Goal: Task Accomplishment & Management: Manage account settings

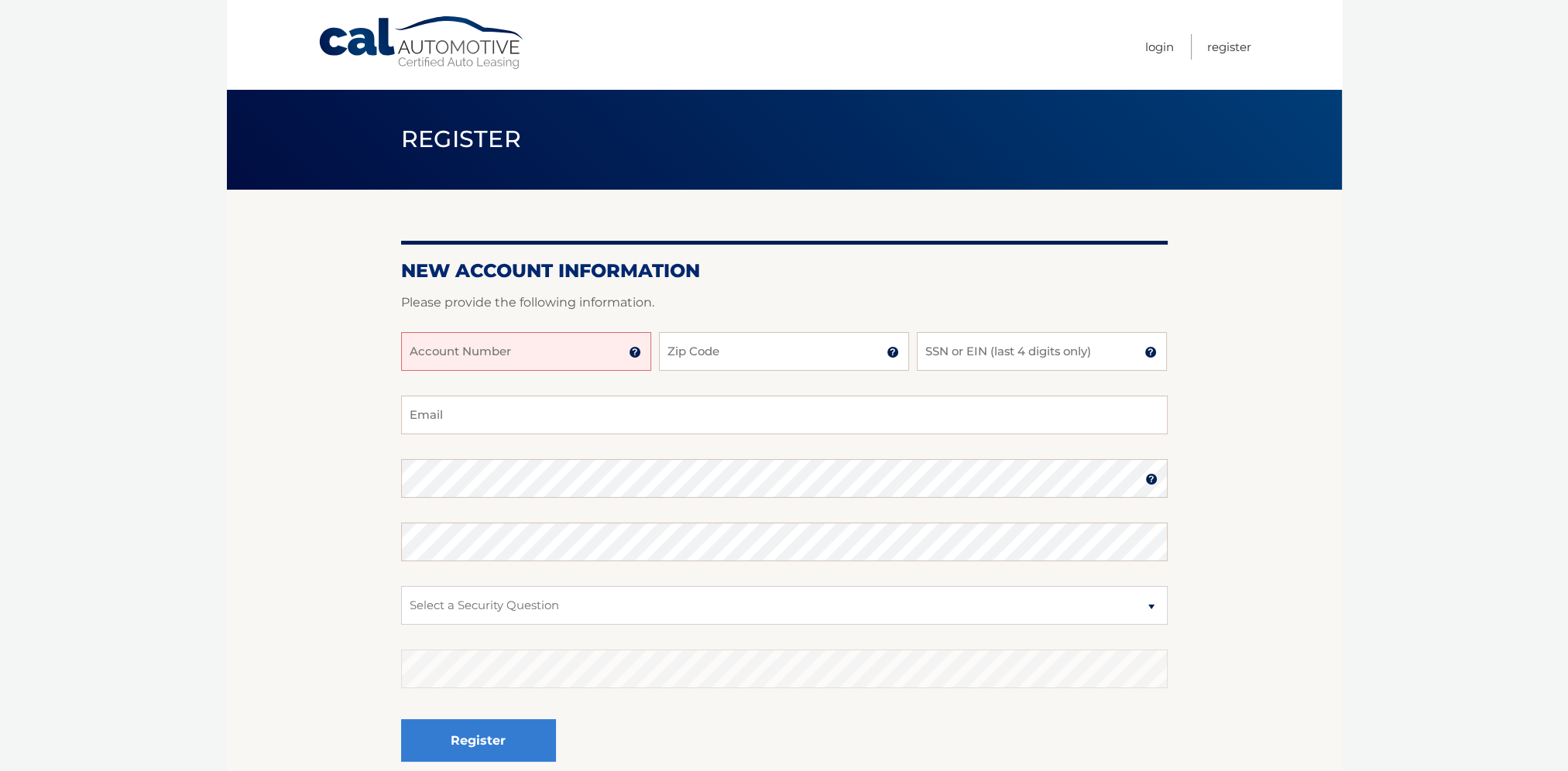
click at [528, 347] on input "Account Number" at bounding box center [525, 351] width 250 height 39
type input "44455532494"
type input "11777"
type input "7792"
click at [481, 427] on input "Email" at bounding box center [784, 415] width 767 height 39
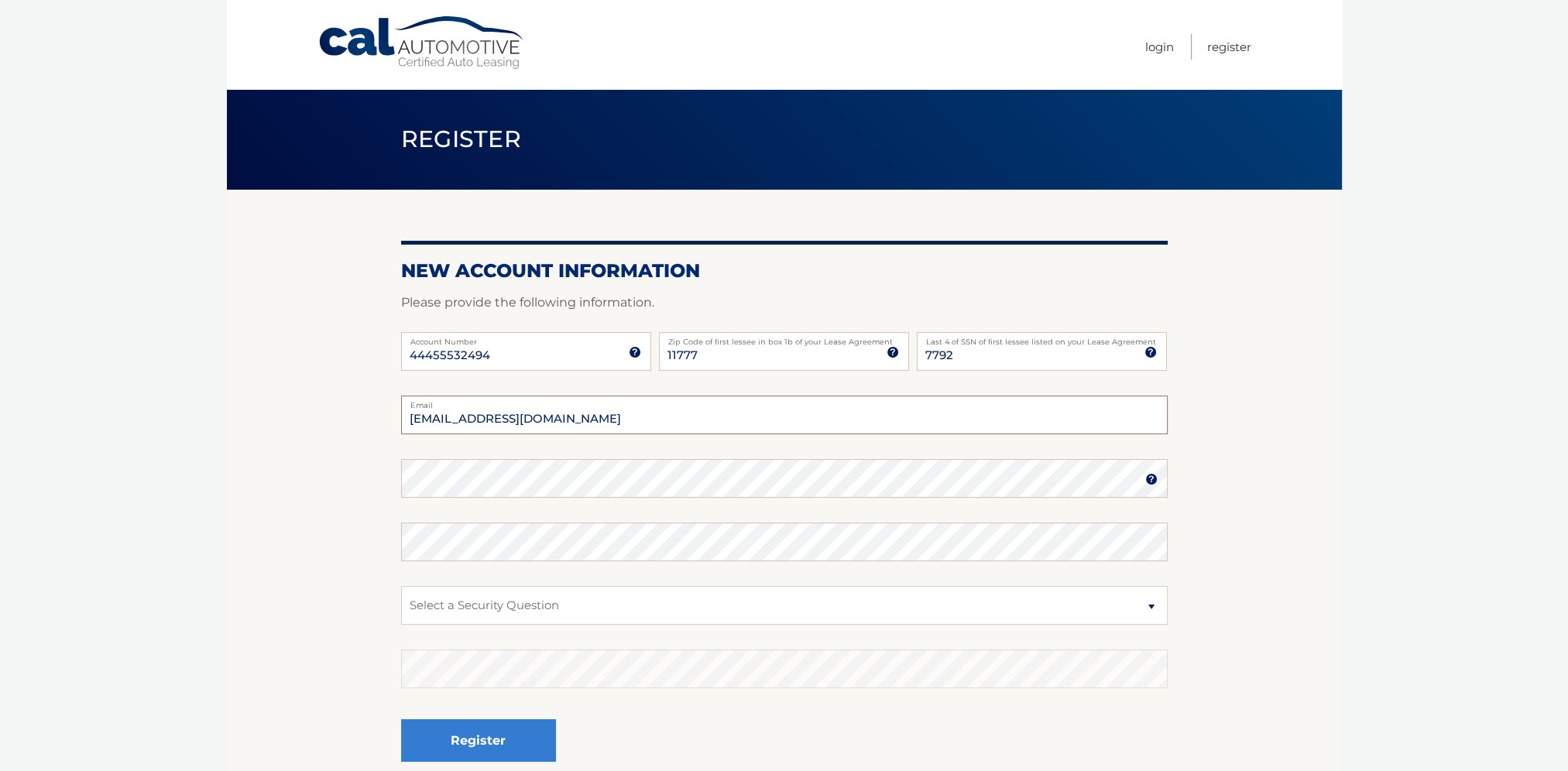
type input "[EMAIL_ADDRESS][DOMAIN_NAME]"
click at [1146, 604] on select "Select a Security Question What was the name of your elementary school? What is…" at bounding box center [784, 605] width 767 height 39
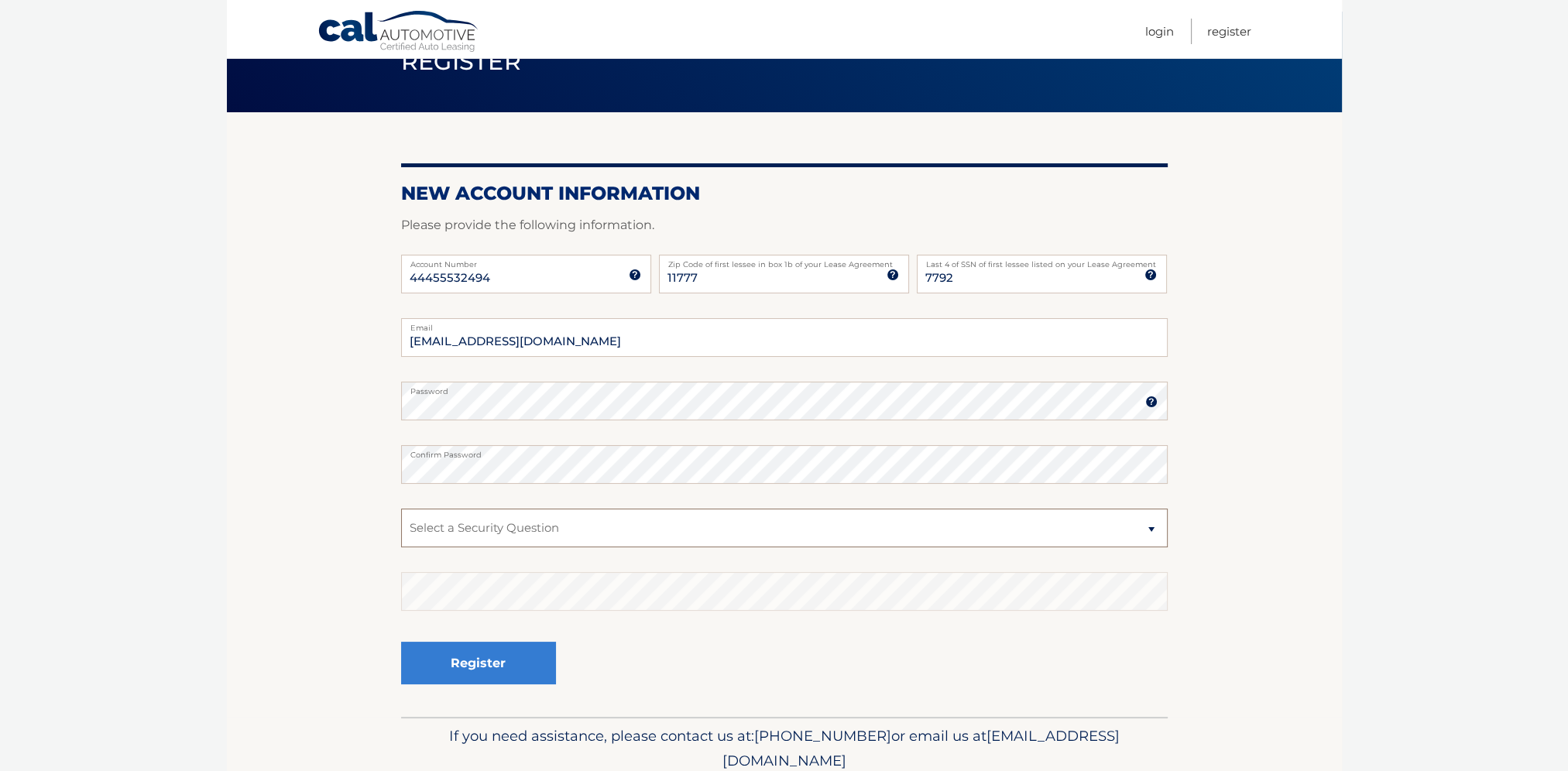
click at [1162, 537] on select "Select a Security Question What was the name of your elementary school? What is…" at bounding box center [784, 528] width 767 height 39
select select "3"
click at [401, 509] on select "Select a Security Question What was the name of your elementary school? What is…" at bounding box center [784, 528] width 767 height 39
click at [505, 653] on button "Register" at bounding box center [478, 664] width 155 height 43
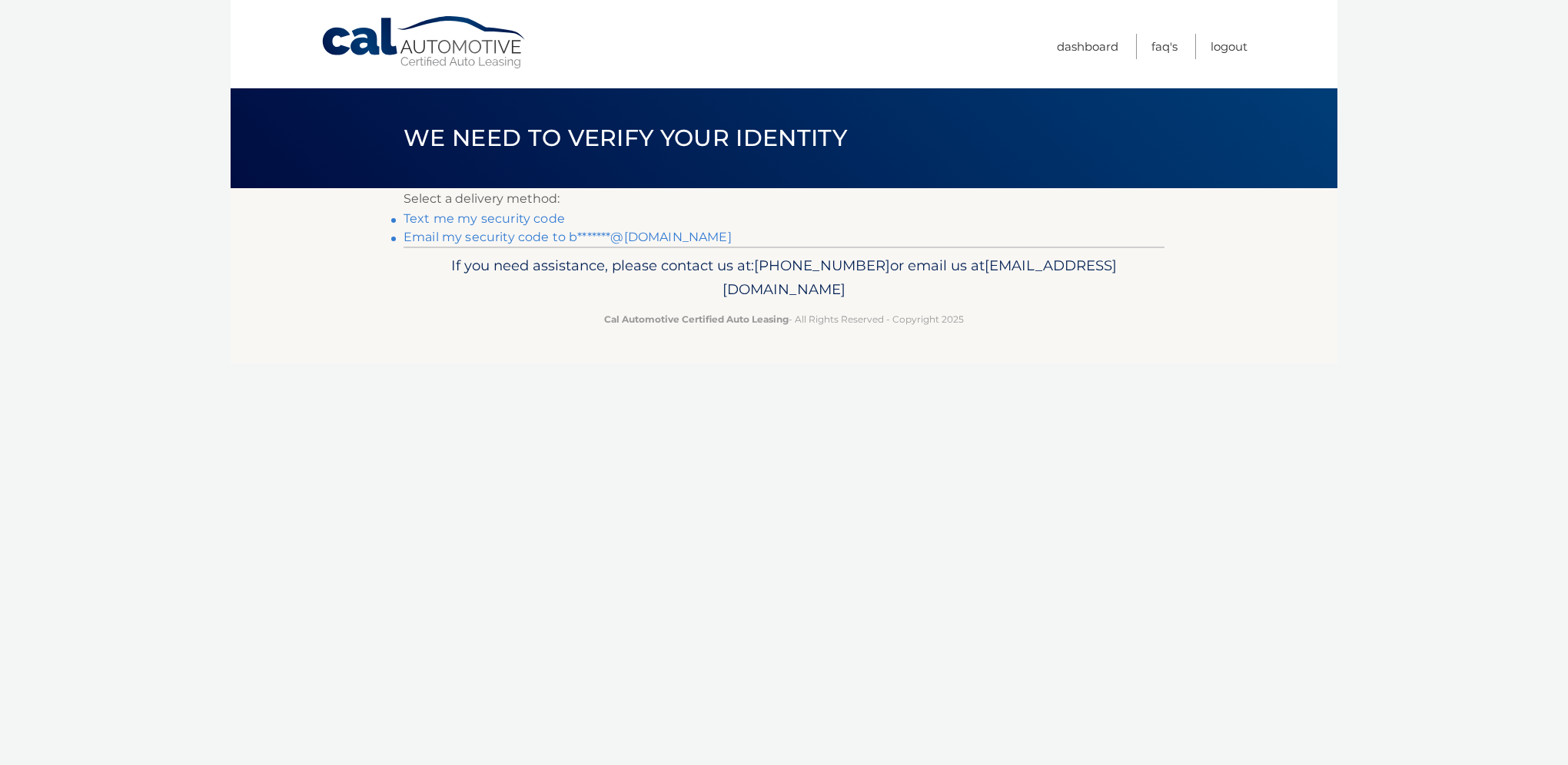
click at [489, 221] on link "Text me my security code" at bounding box center [484, 218] width 161 height 15
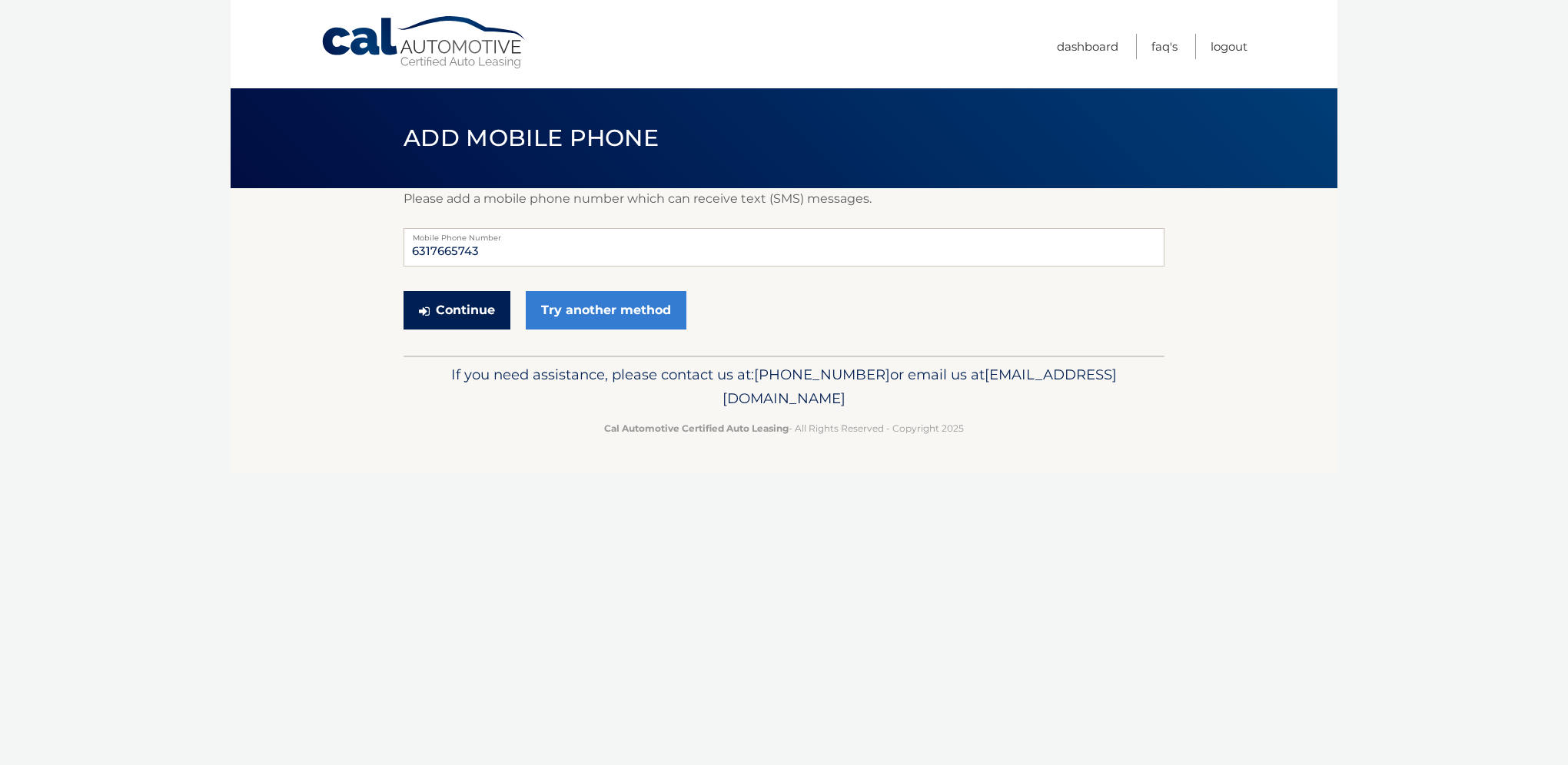
click at [469, 311] on button "Continue" at bounding box center [457, 310] width 107 height 38
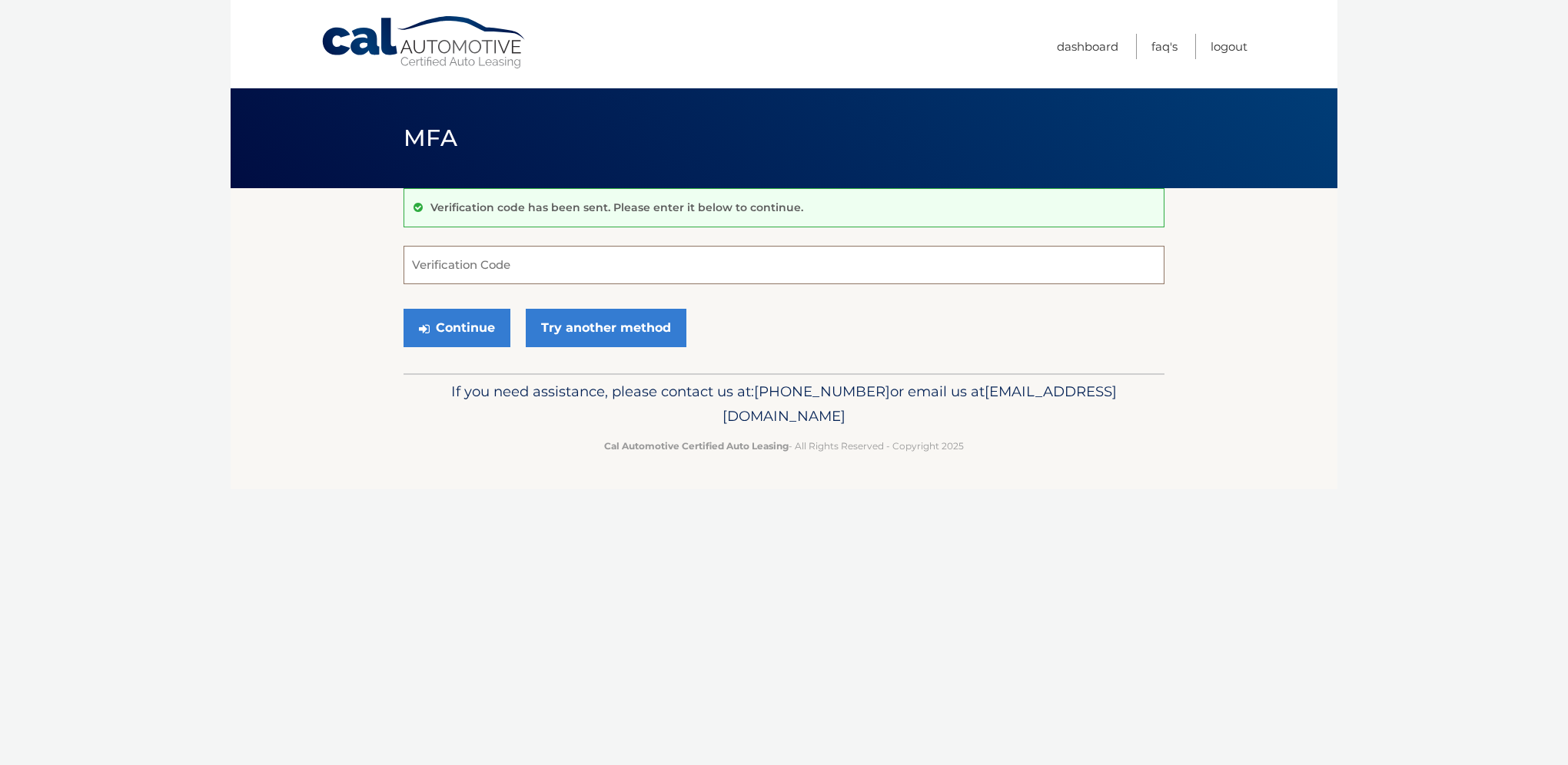
click at [486, 266] on input "Verification Code" at bounding box center [784, 265] width 761 height 38
type input "501781"
click at [463, 331] on button "Continue" at bounding box center [457, 328] width 107 height 38
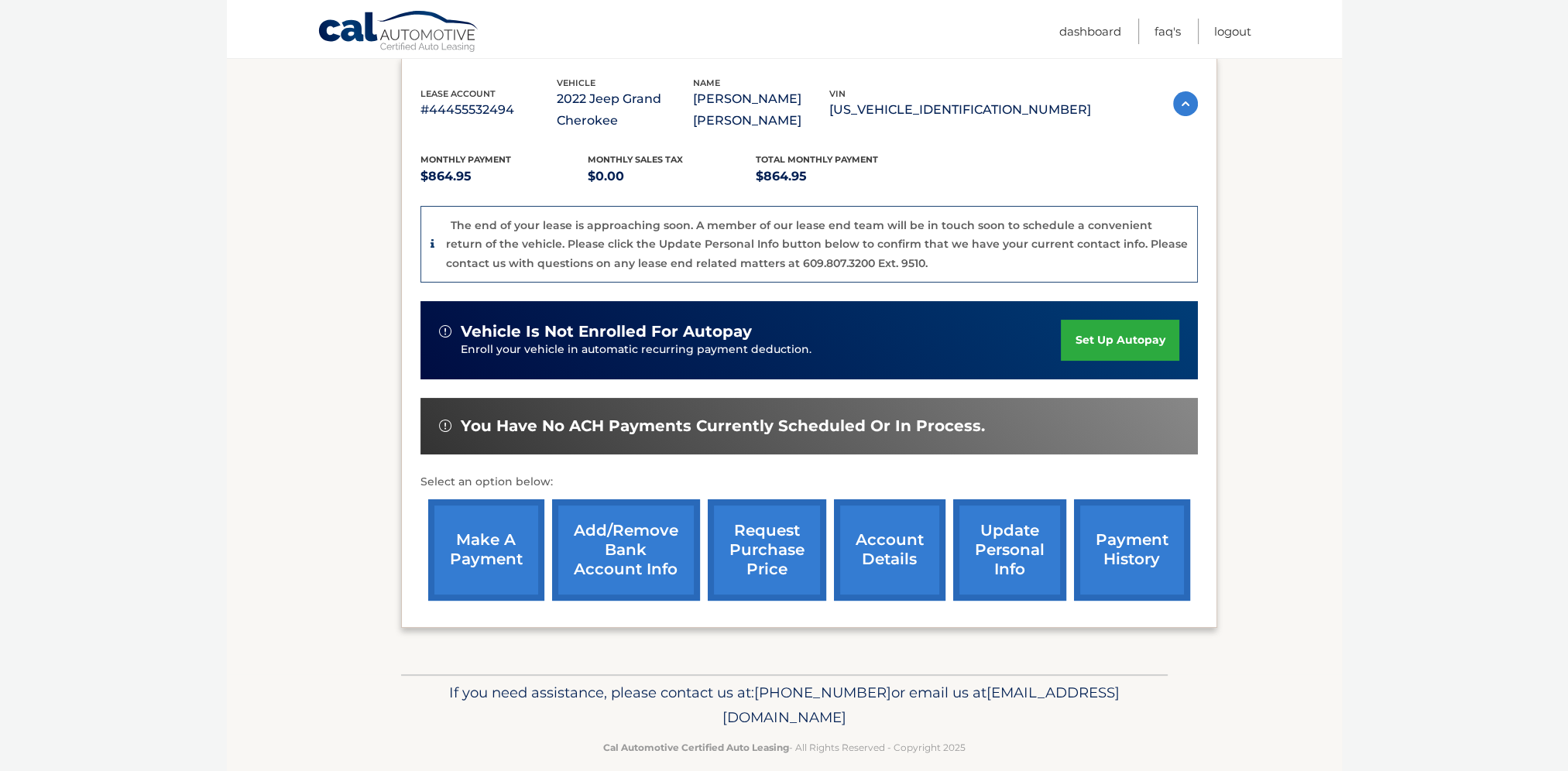
scroll to position [282, 0]
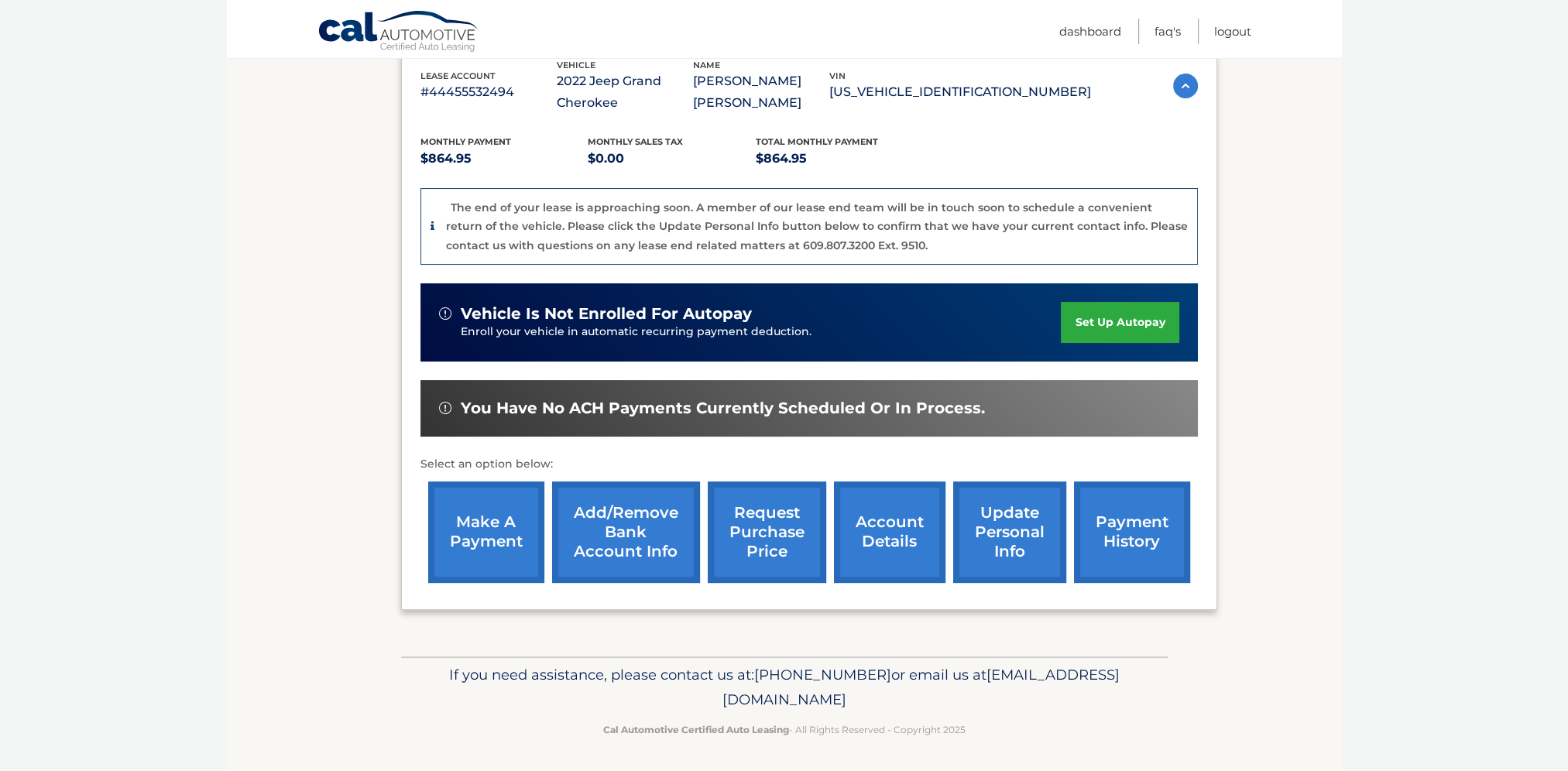
click at [994, 541] on link "update personal info" at bounding box center [1009, 532] width 113 height 101
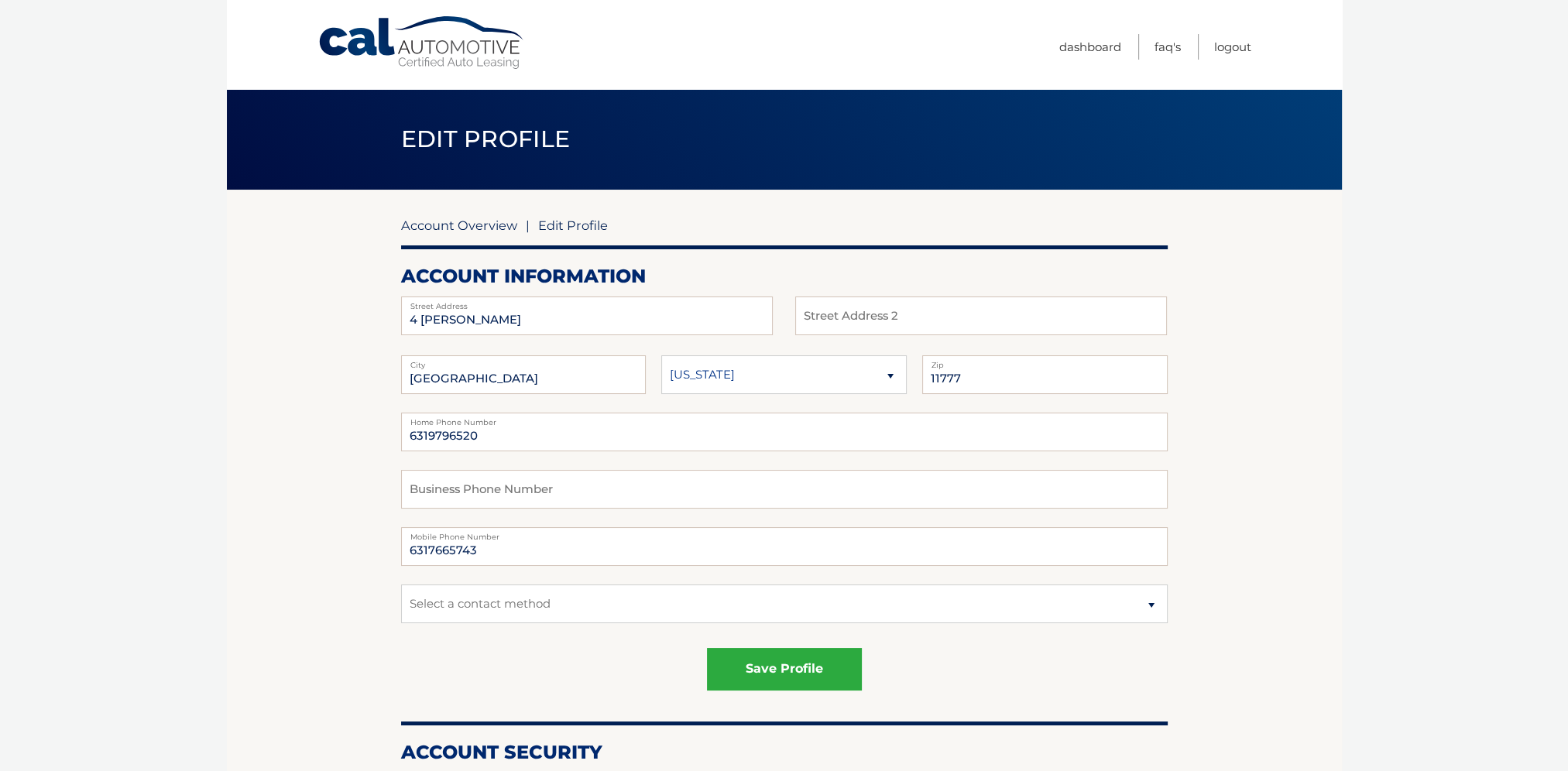
click at [452, 224] on link "Account Overview" at bounding box center [458, 225] width 116 height 16
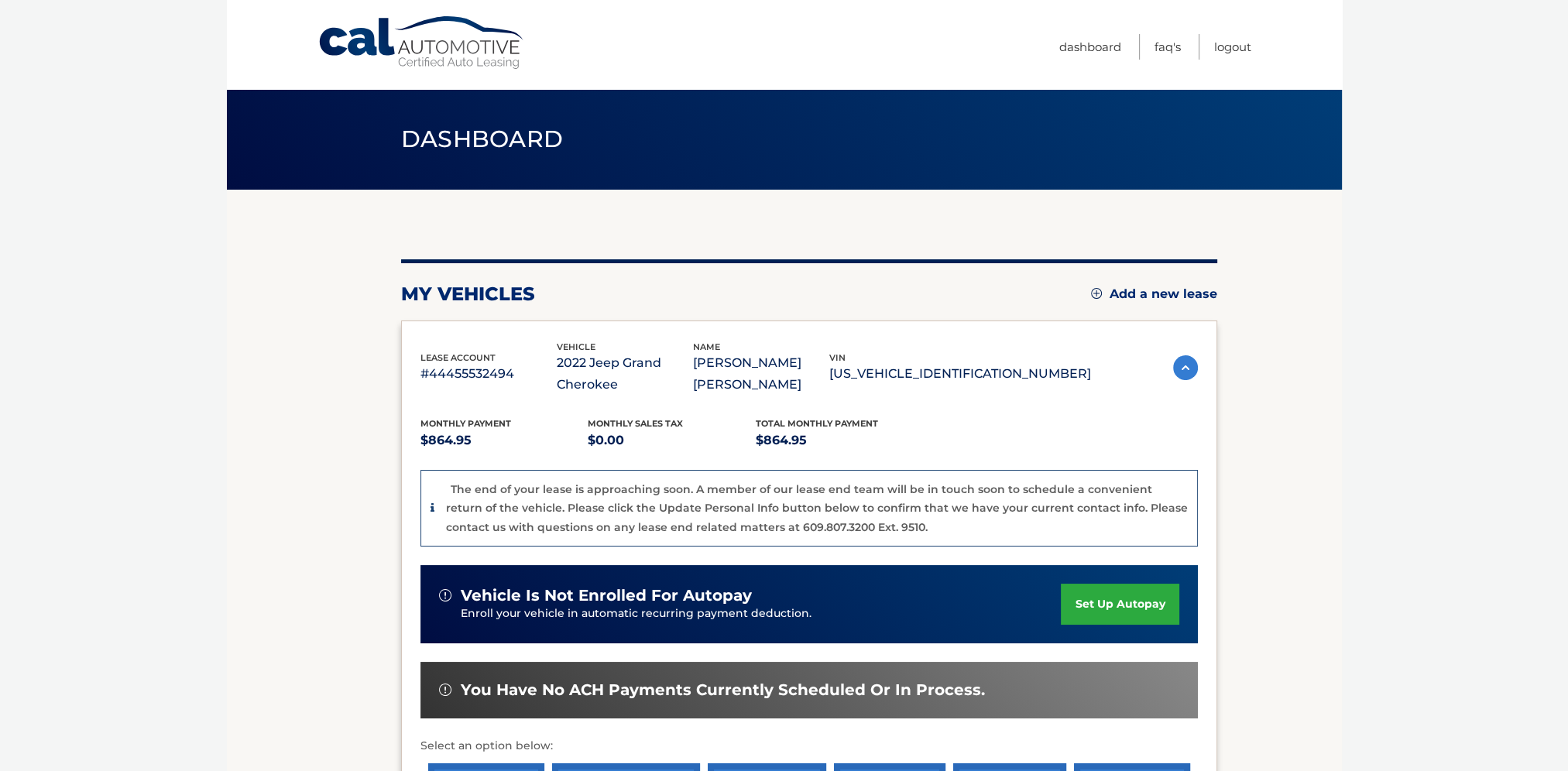
scroll to position [282, 0]
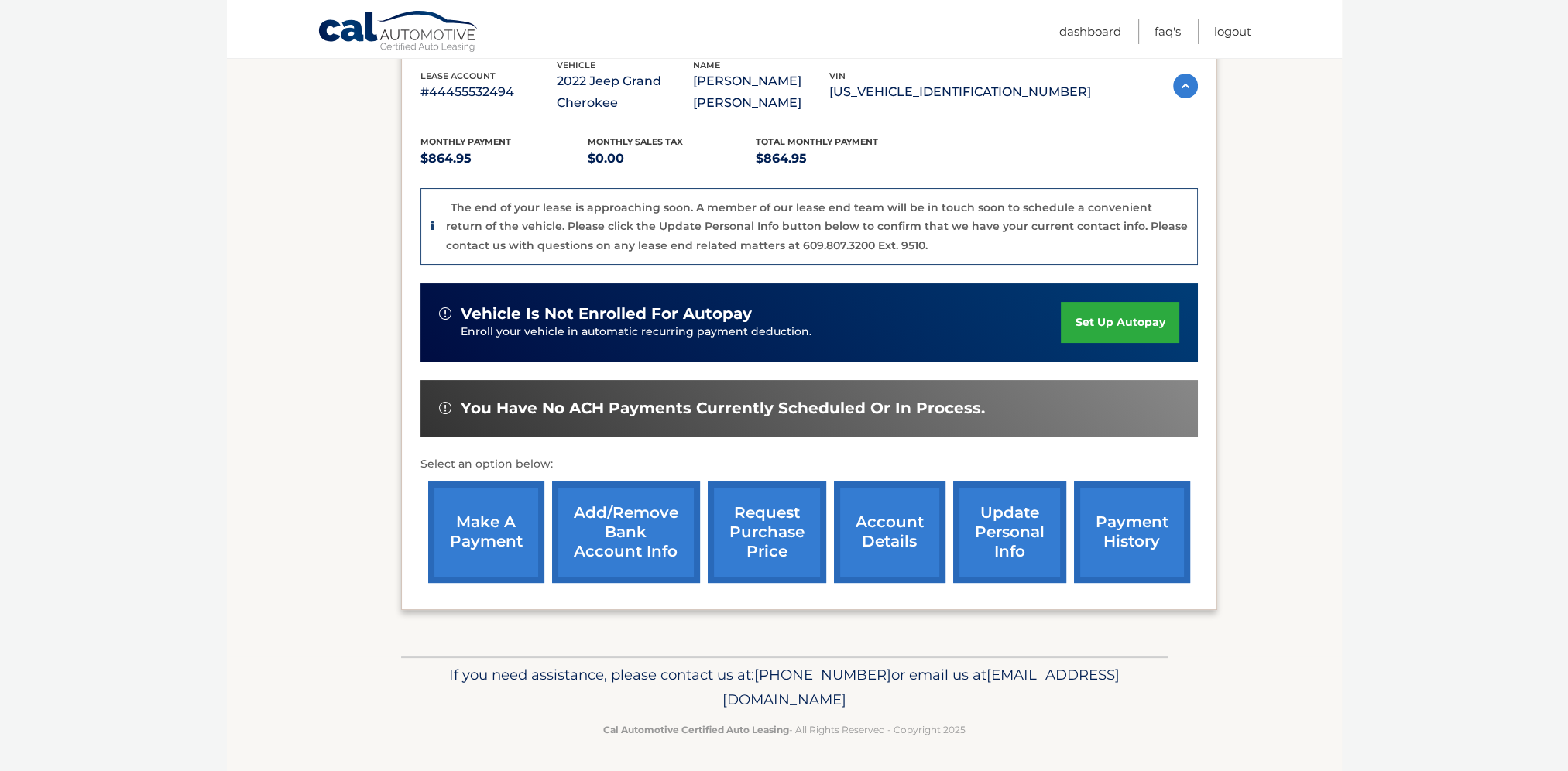
click at [1118, 545] on link "payment history" at bounding box center [1132, 532] width 116 height 101
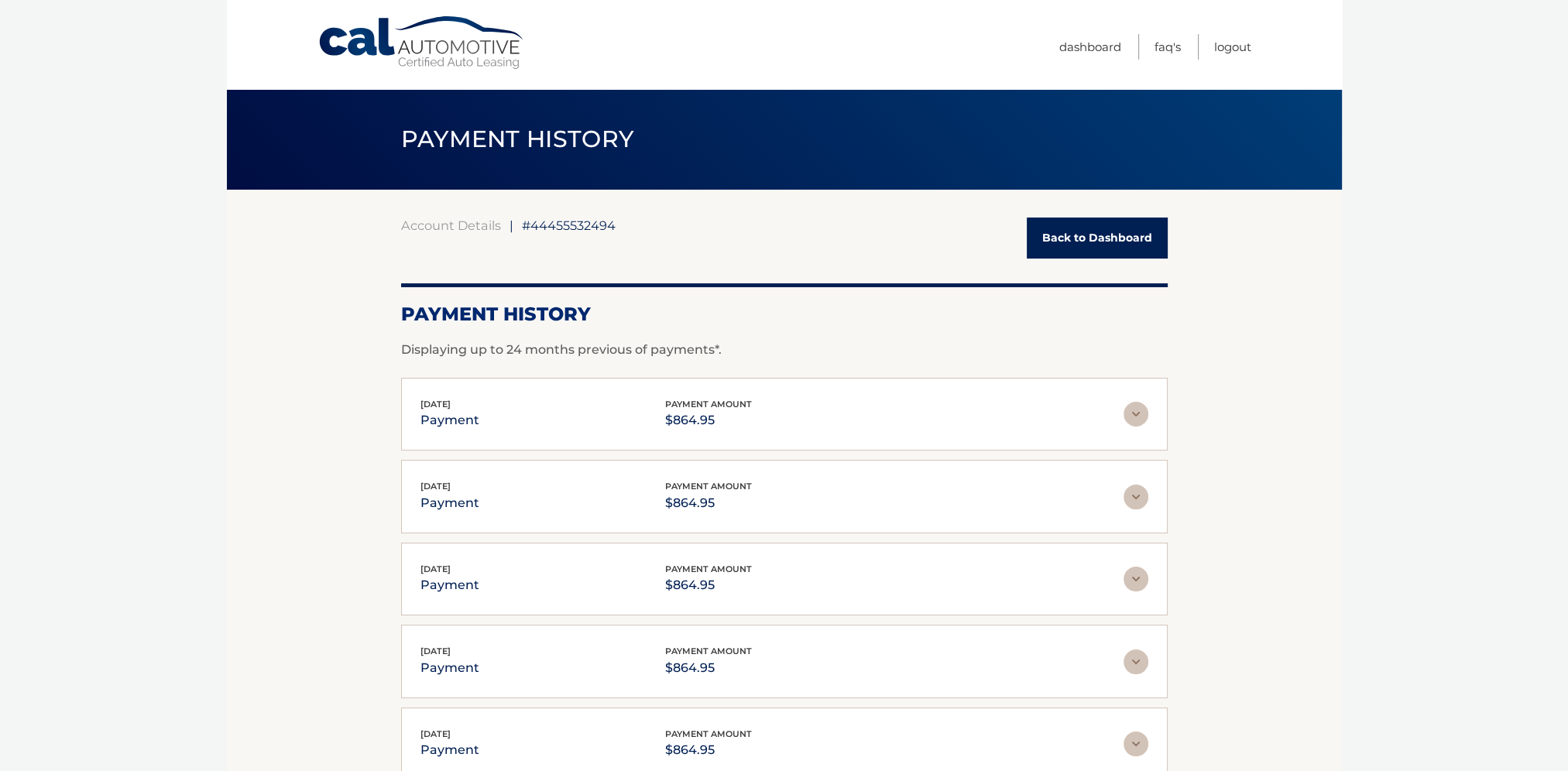
click at [1104, 242] on link "Back to Dashboard" at bounding box center [1096, 238] width 141 height 41
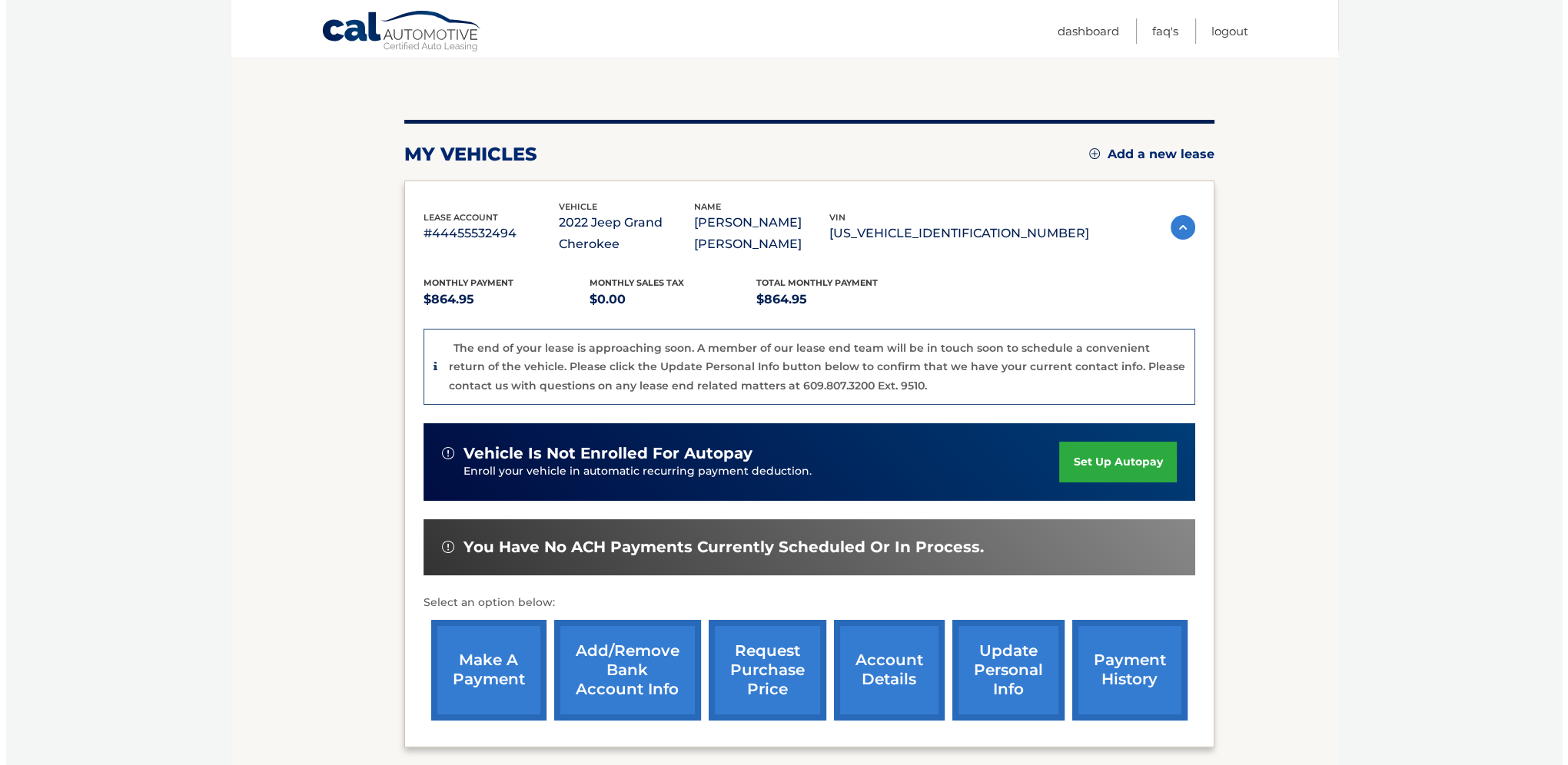
scroll to position [280, 0]
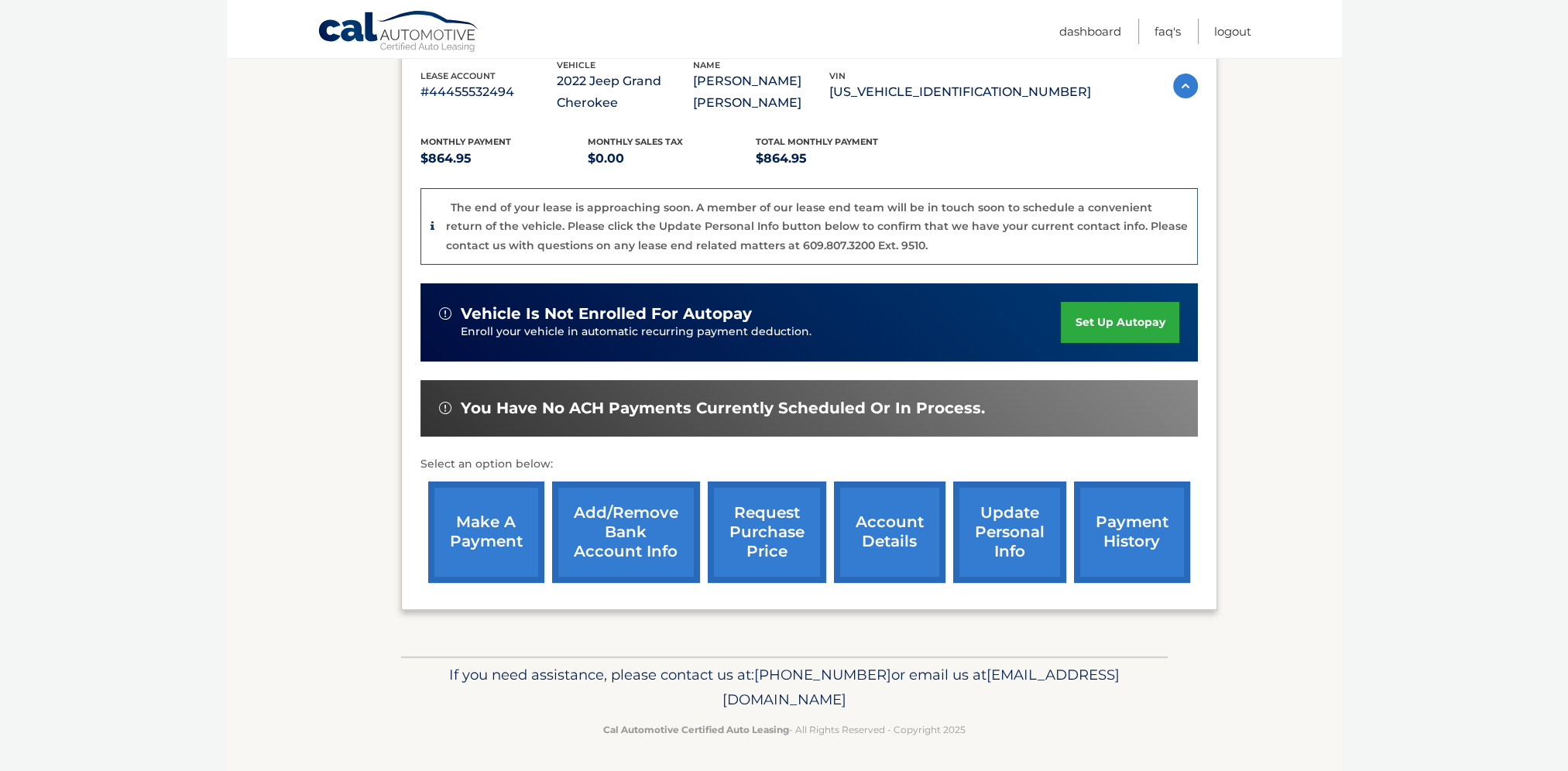
click at [763, 539] on link "request purchase price" at bounding box center [767, 532] width 119 height 101
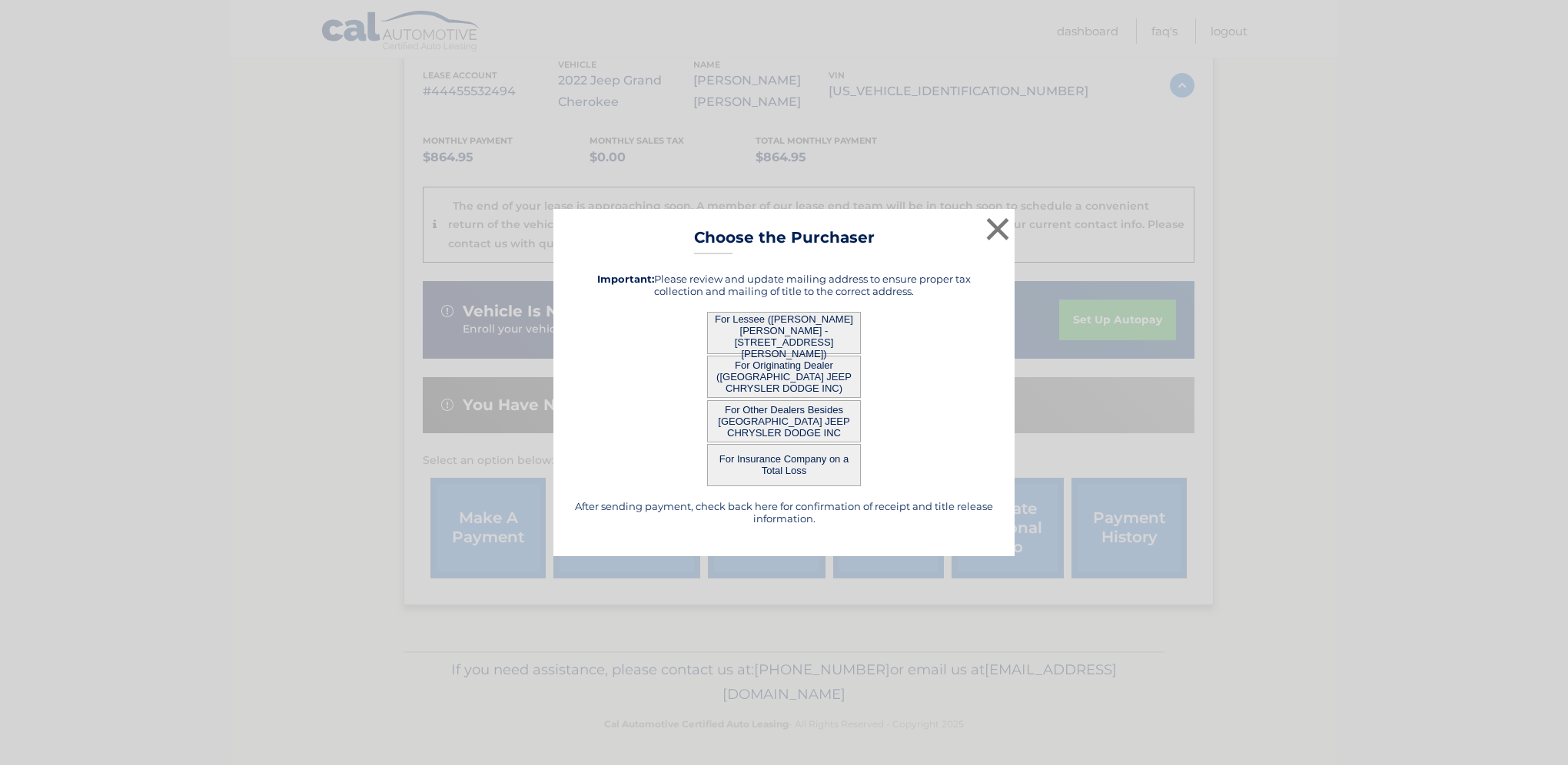
click at [799, 333] on button "For Lessee ([PERSON_NAME] [PERSON_NAME] - [STREET_ADDRESS][PERSON_NAME])" at bounding box center [784, 333] width 154 height 43
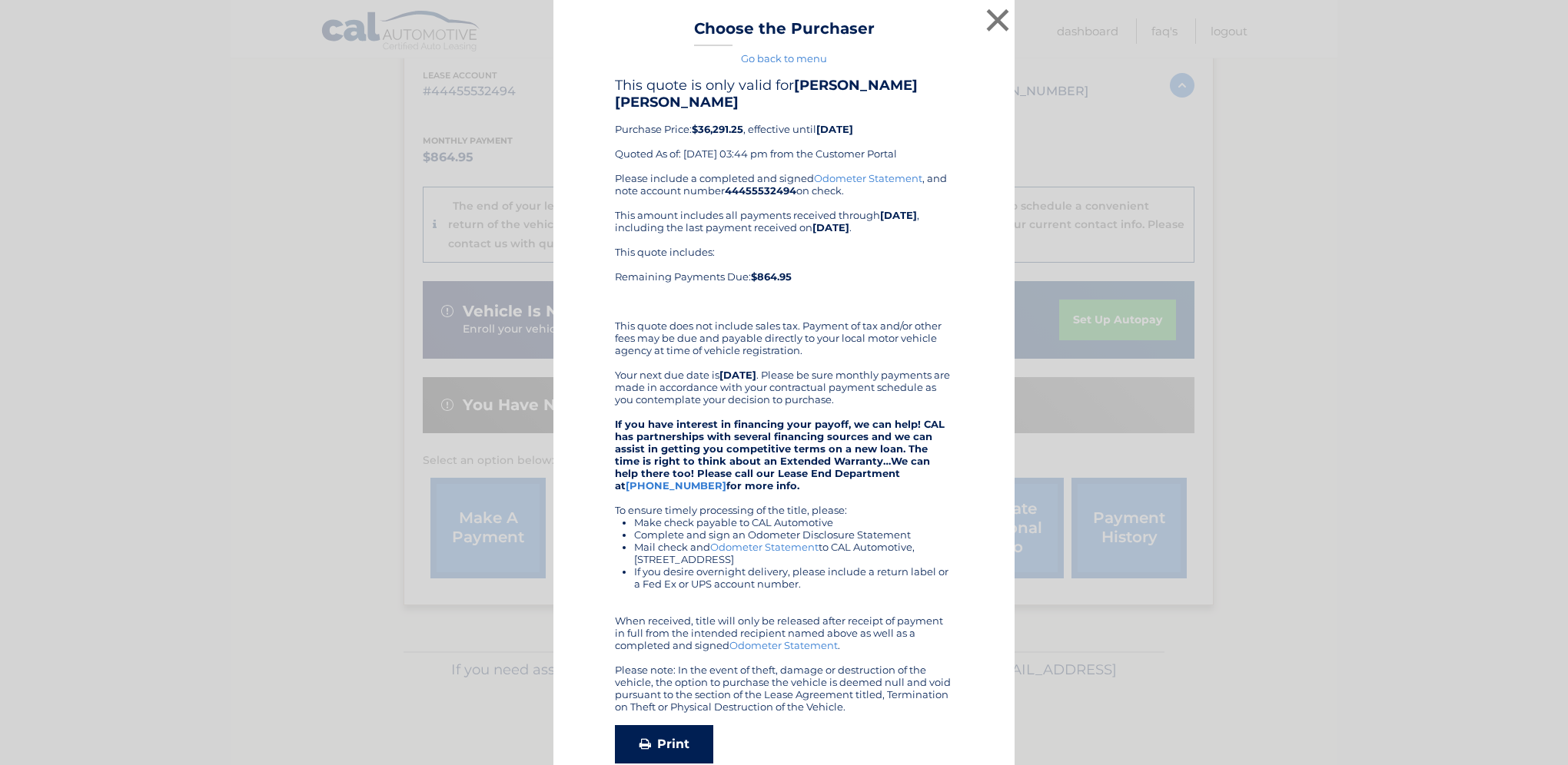
click at [670, 726] on link "Print" at bounding box center [664, 745] width 98 height 38
click at [680, 726] on link "Print" at bounding box center [664, 745] width 98 height 38
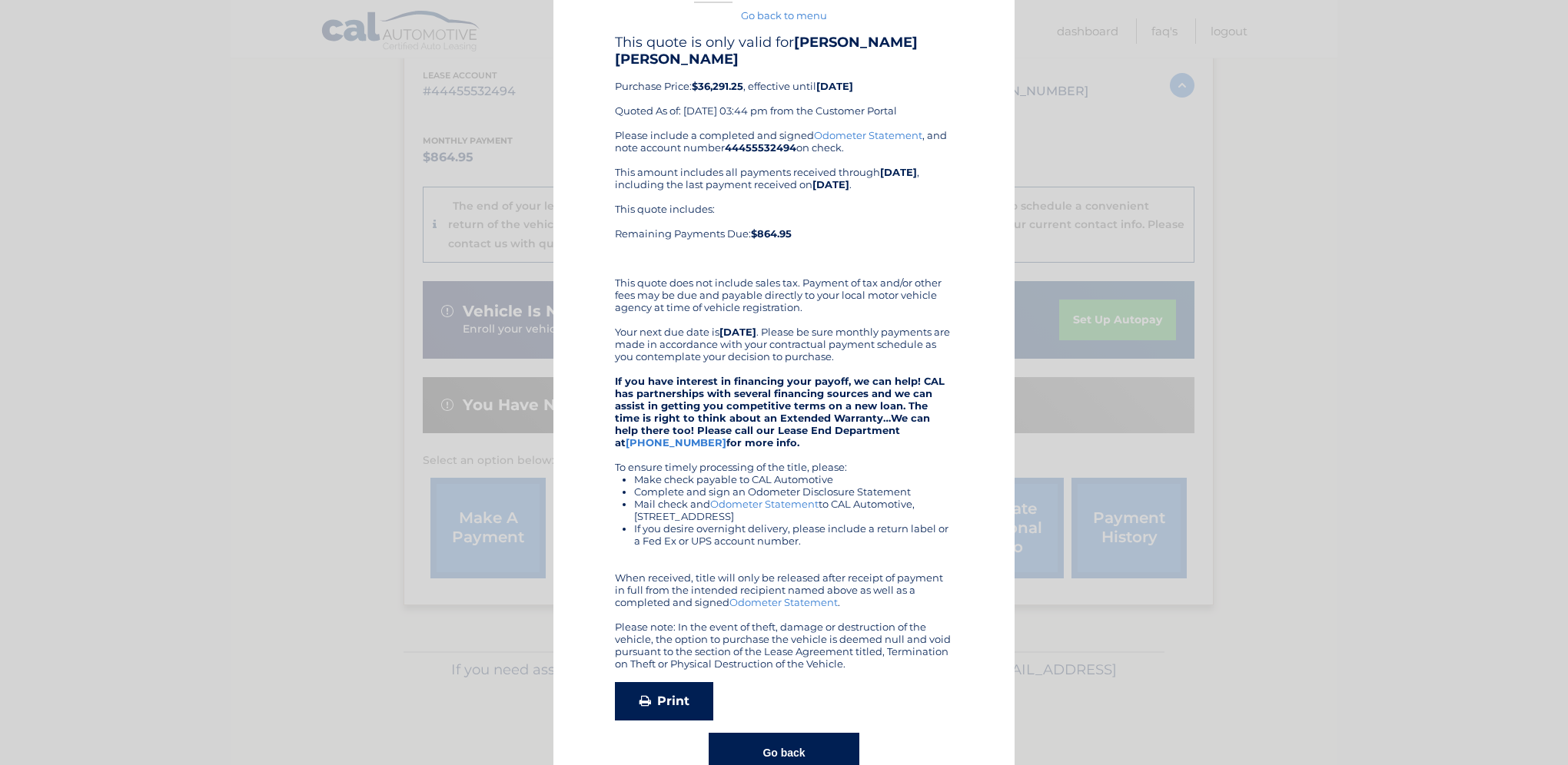
scroll to position [65, 0]
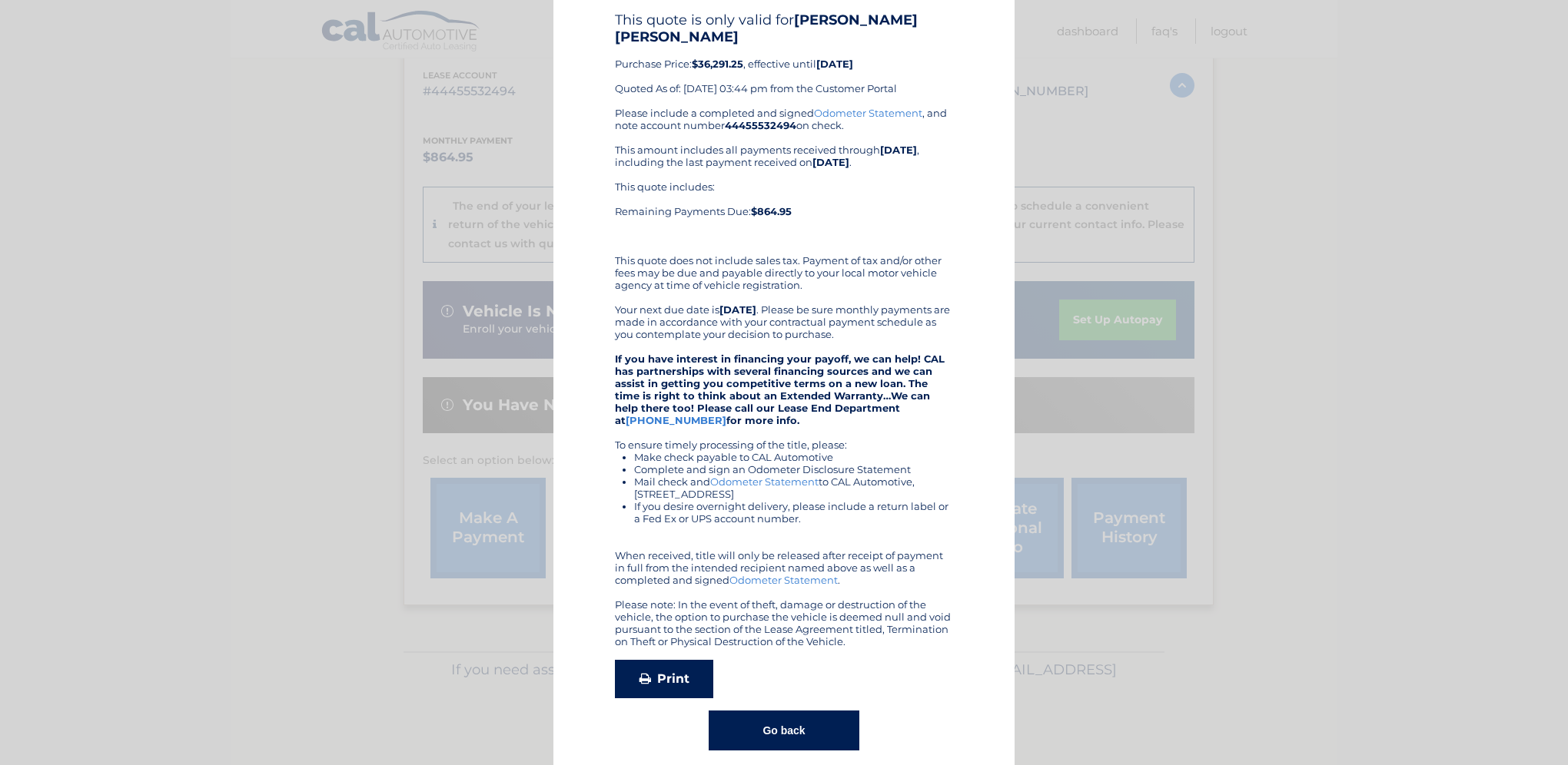
click at [661, 668] on link "Print" at bounding box center [664, 679] width 98 height 38
click at [793, 711] on button "Go back" at bounding box center [783, 731] width 150 height 40
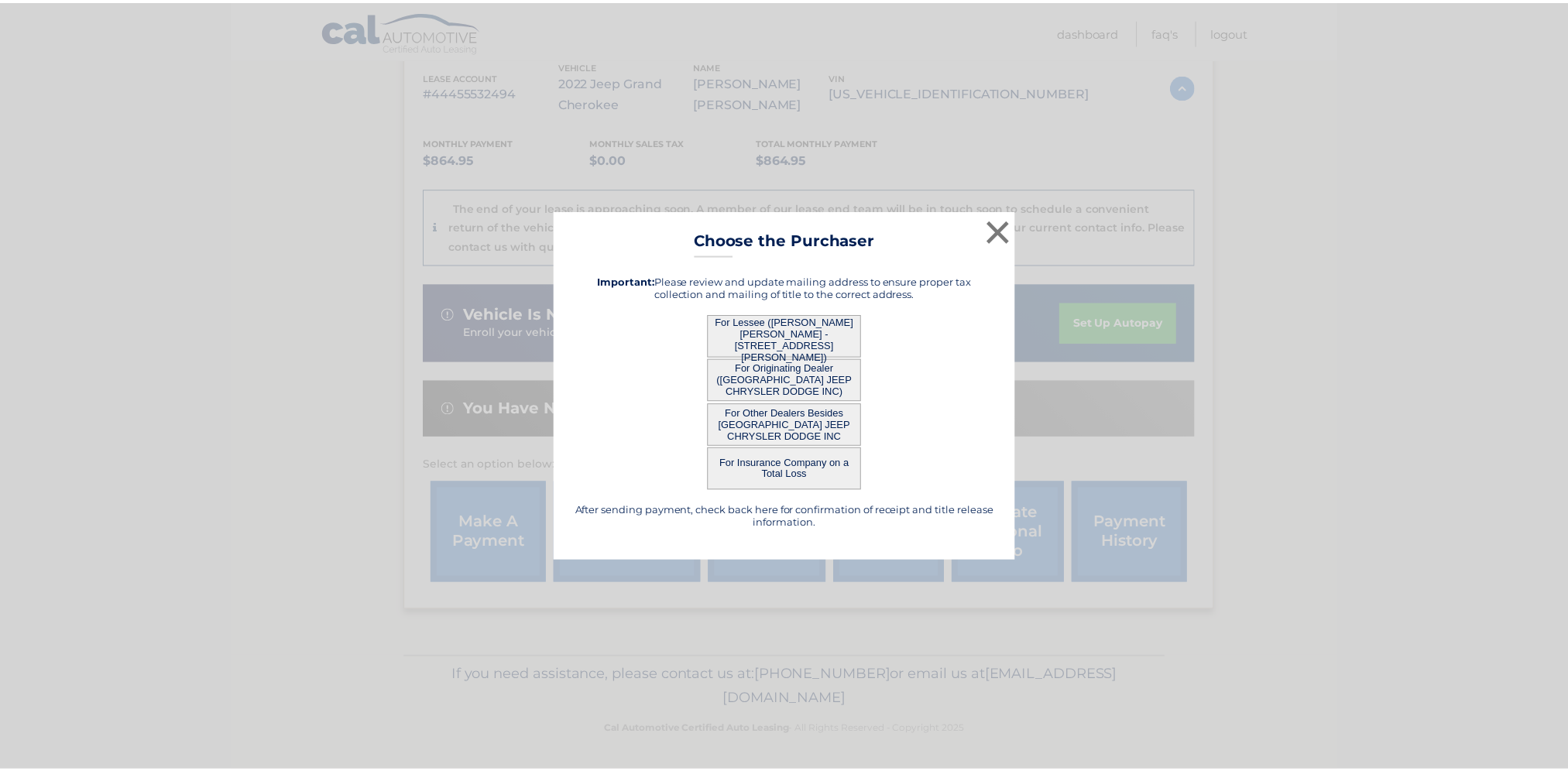
scroll to position [0, 0]
click at [1000, 233] on button "×" at bounding box center [1005, 231] width 31 height 31
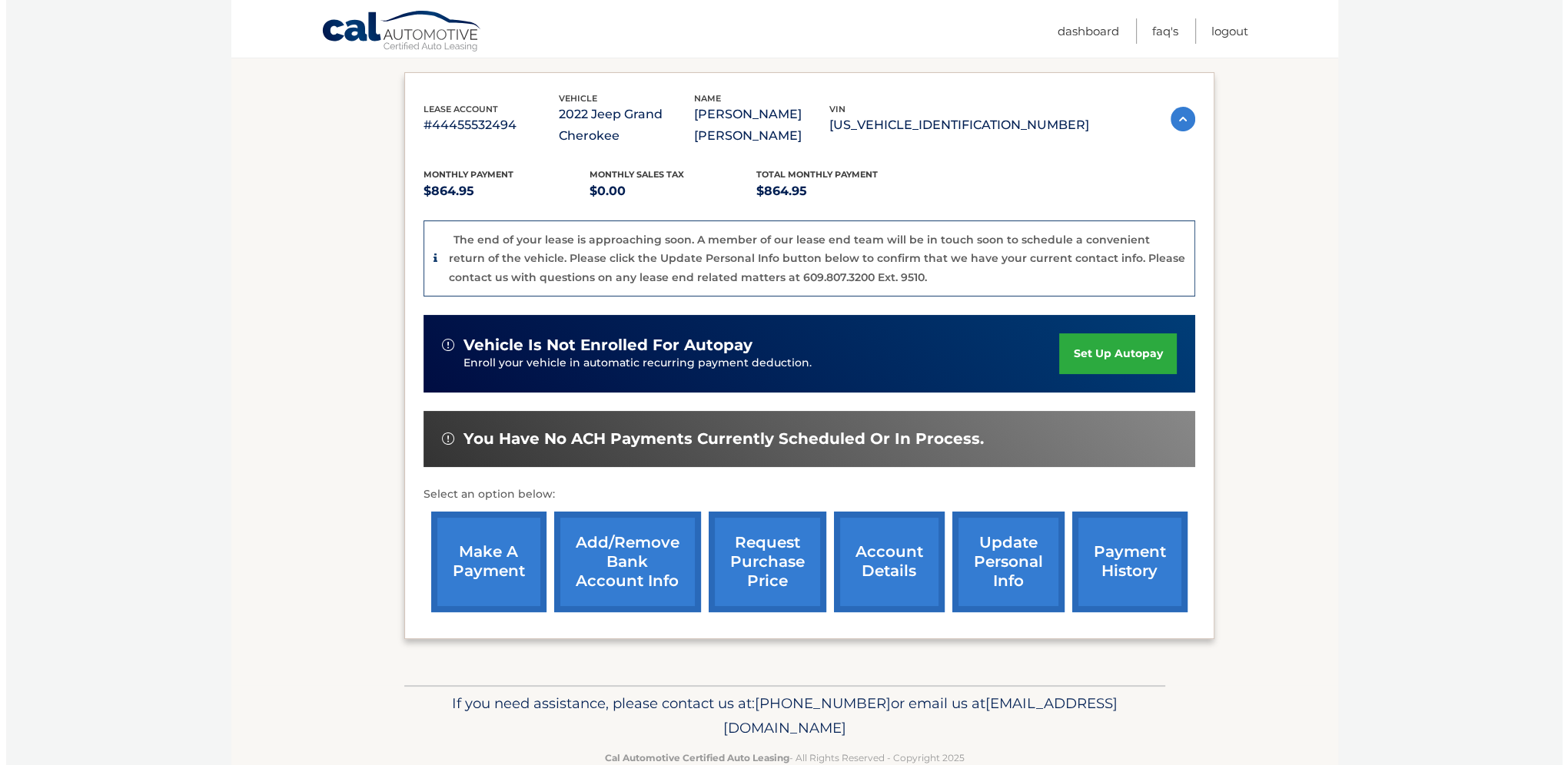
scroll to position [280, 0]
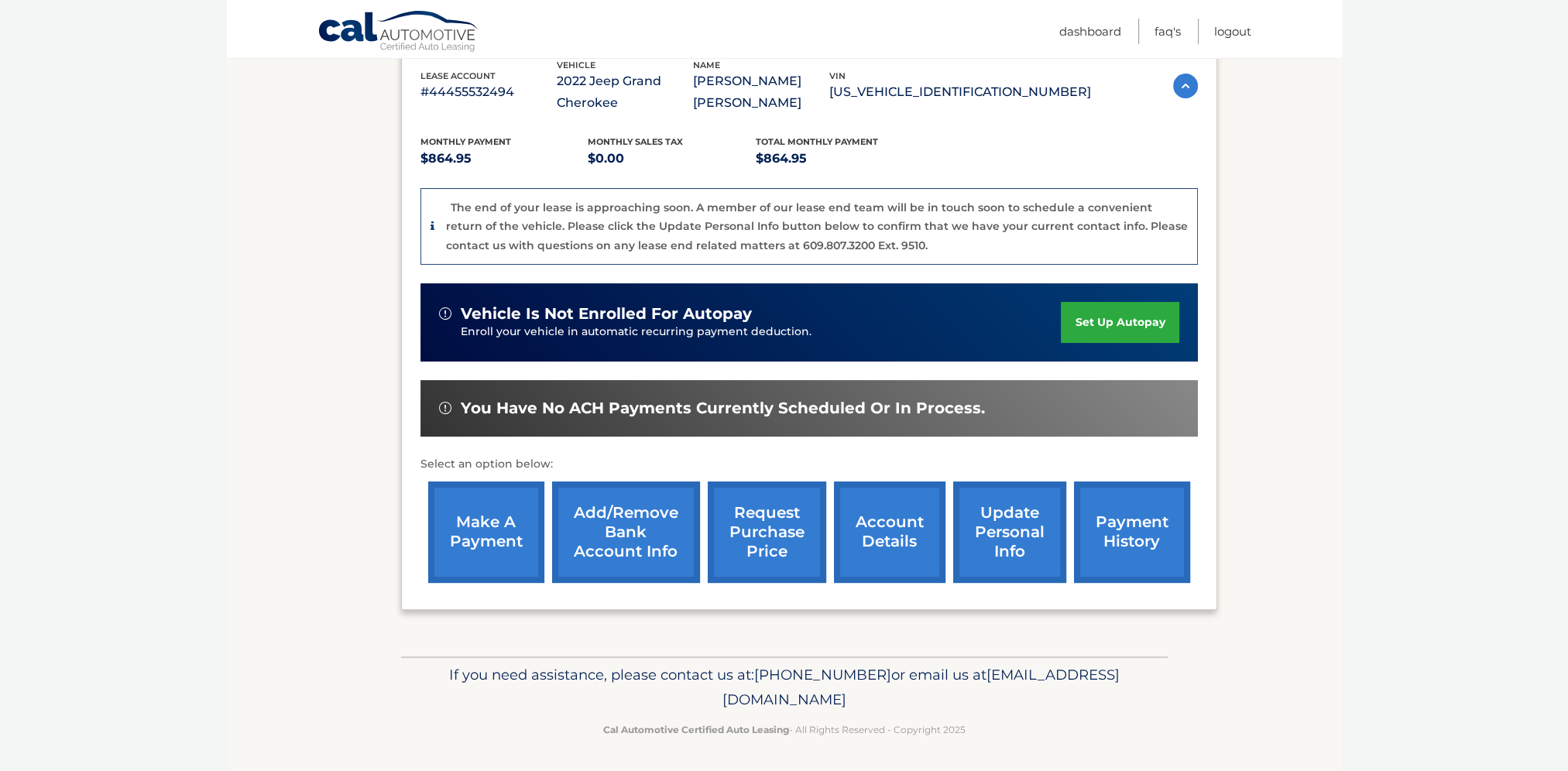
click at [788, 538] on link "request purchase price" at bounding box center [767, 532] width 119 height 101
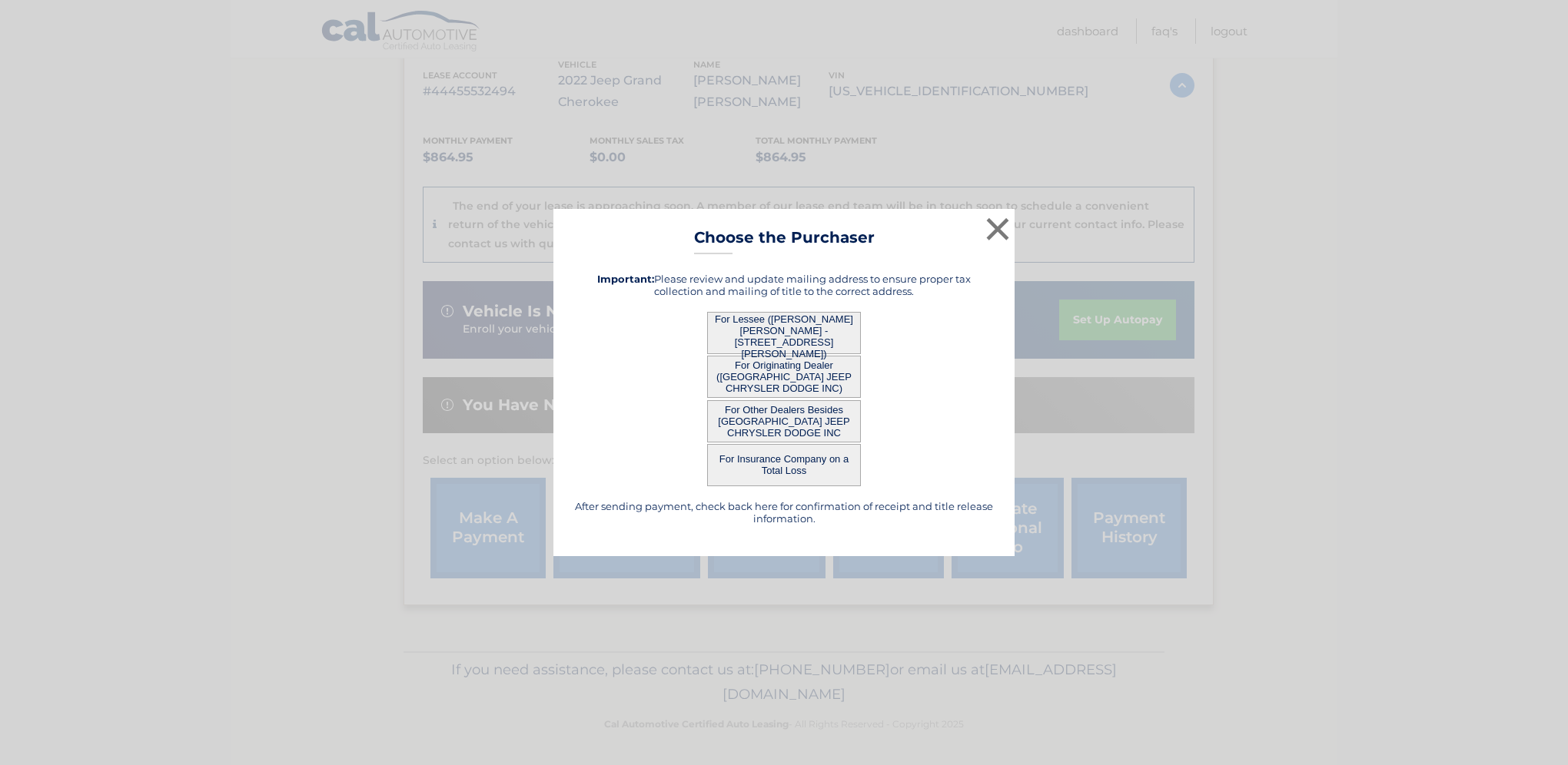
click at [796, 339] on button "For Lessee (BRIAN MARK - 4 Ronald Ct, , Port jefferson, NY 11777)" at bounding box center [784, 333] width 154 height 43
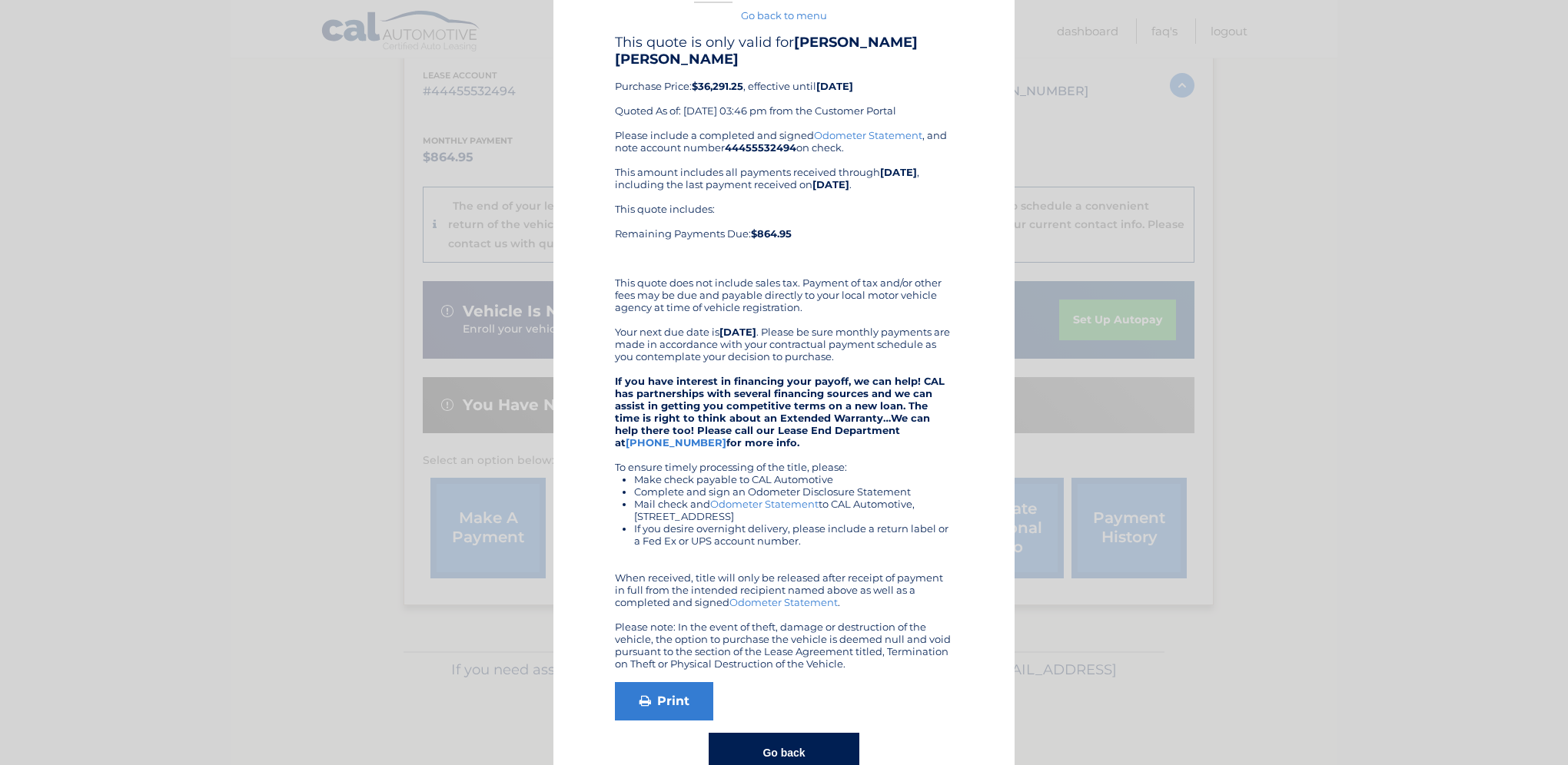
scroll to position [65, 0]
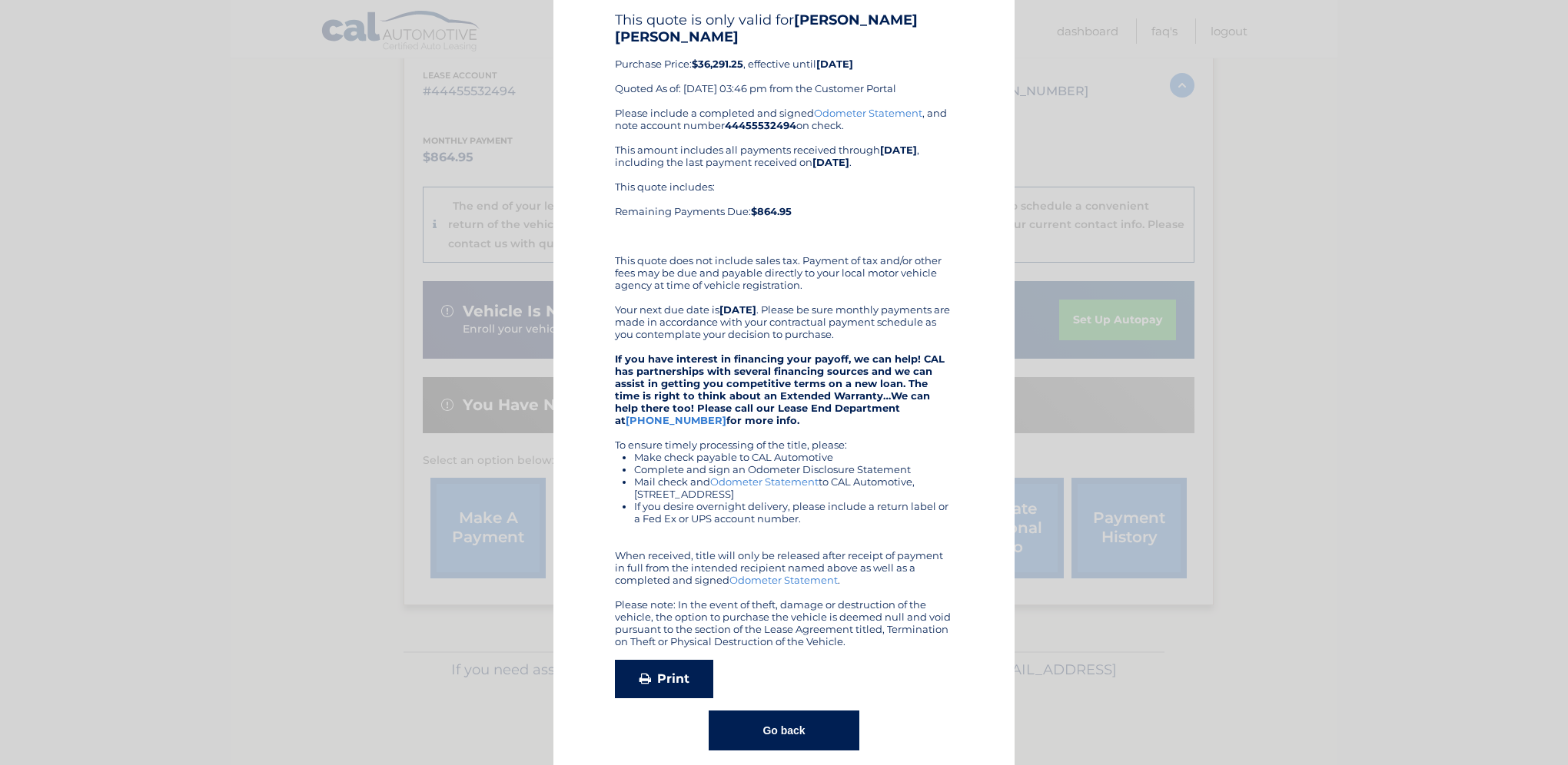
click at [684, 660] on link "Print" at bounding box center [664, 679] width 98 height 38
click at [635, 660] on link "Print" at bounding box center [664, 679] width 98 height 38
click at [798, 722] on button "Go back" at bounding box center [783, 731] width 150 height 40
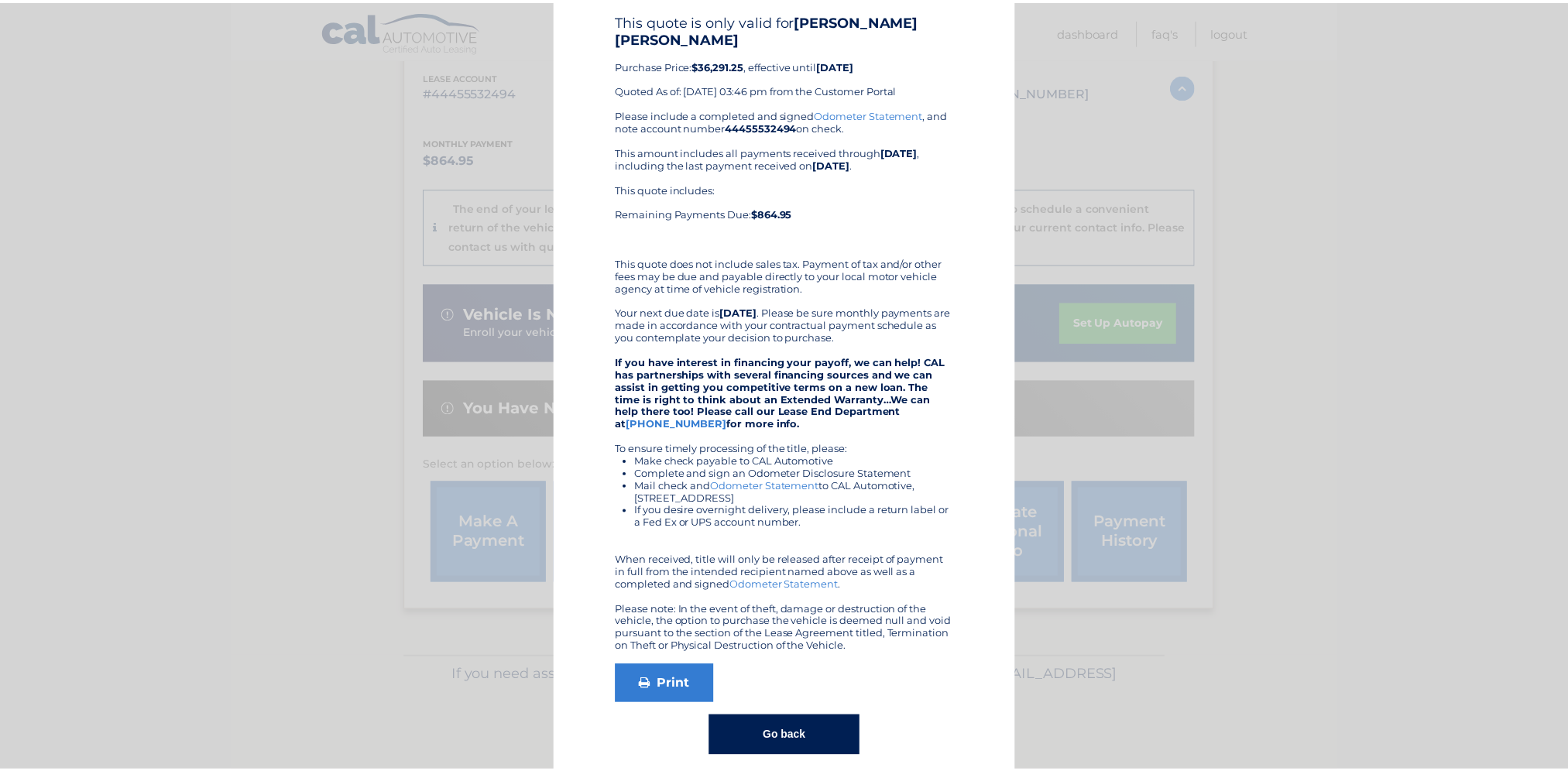
scroll to position [0, 0]
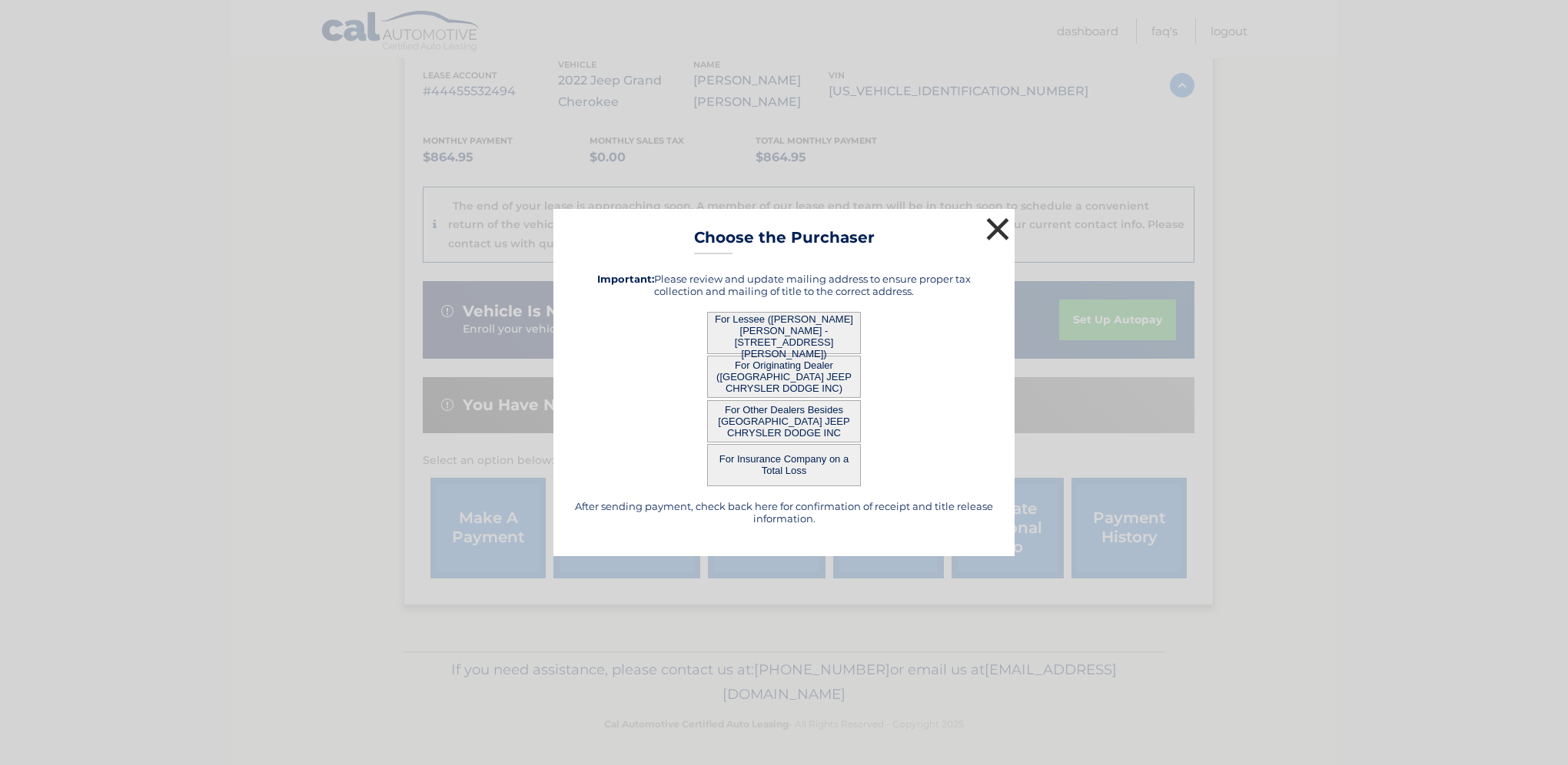
click at [1003, 227] on button "×" at bounding box center [998, 229] width 31 height 31
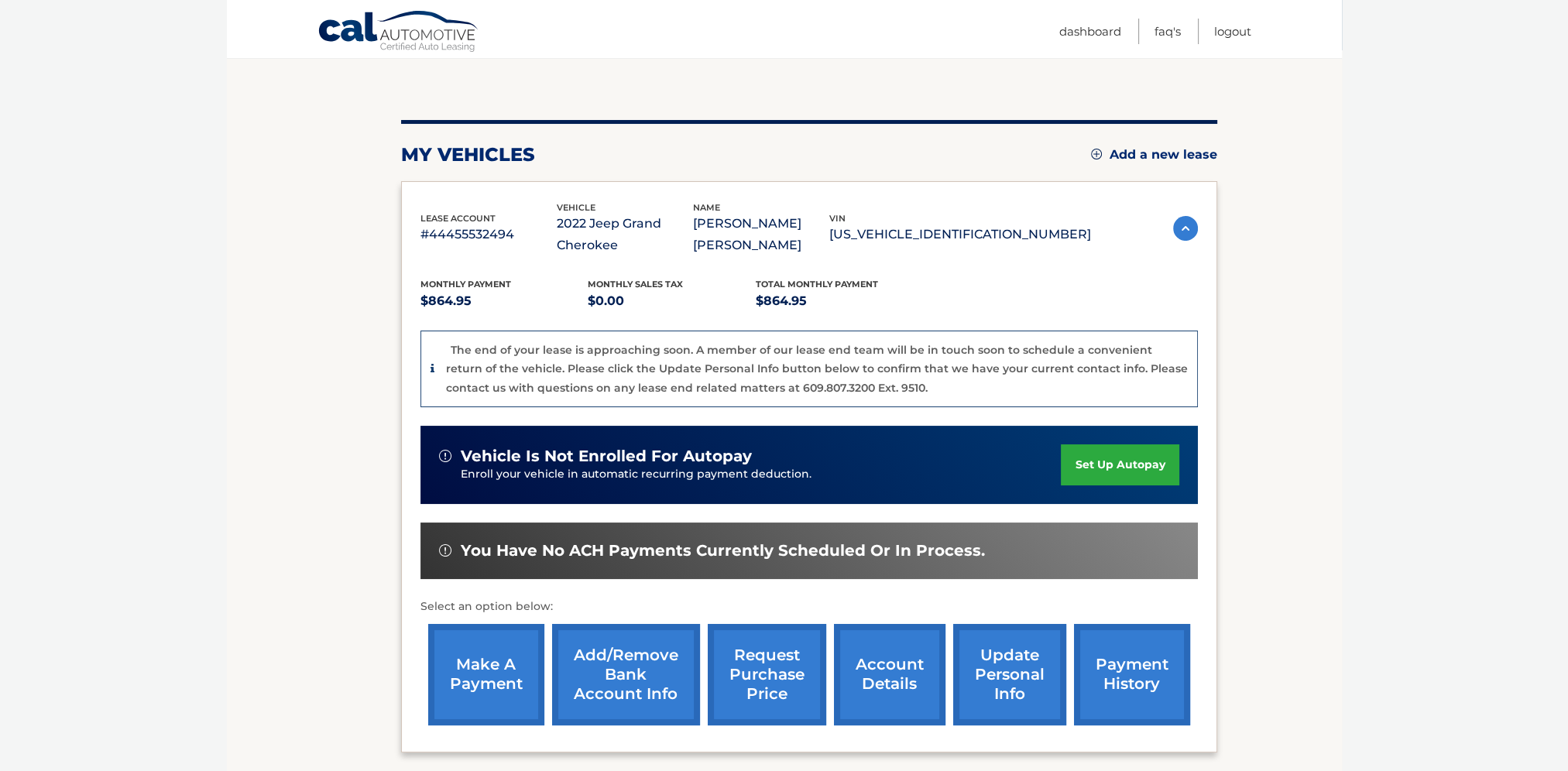
scroll to position [282, 0]
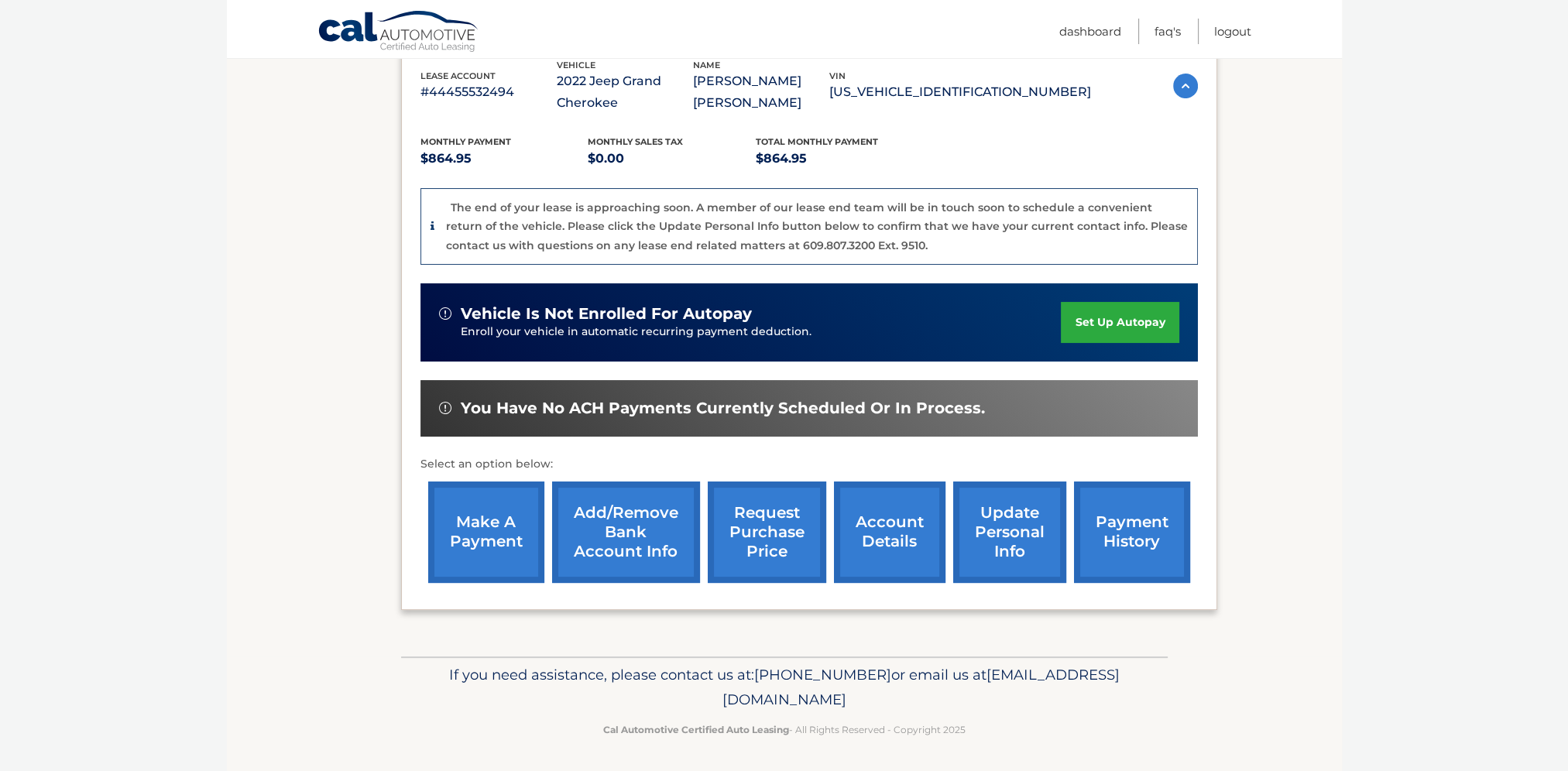
click at [901, 544] on link "account details" at bounding box center [889, 532] width 111 height 101
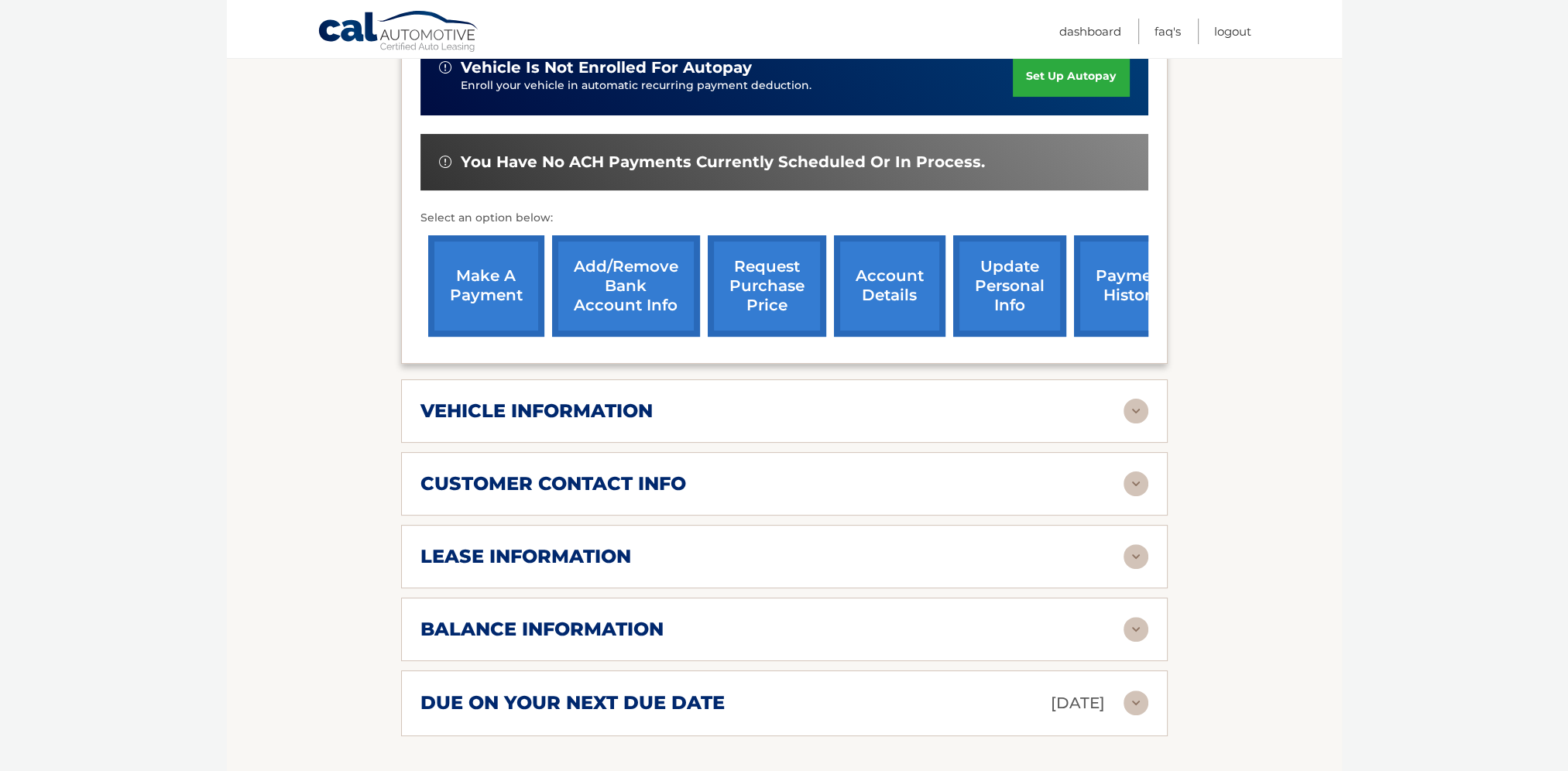
scroll to position [542, 0]
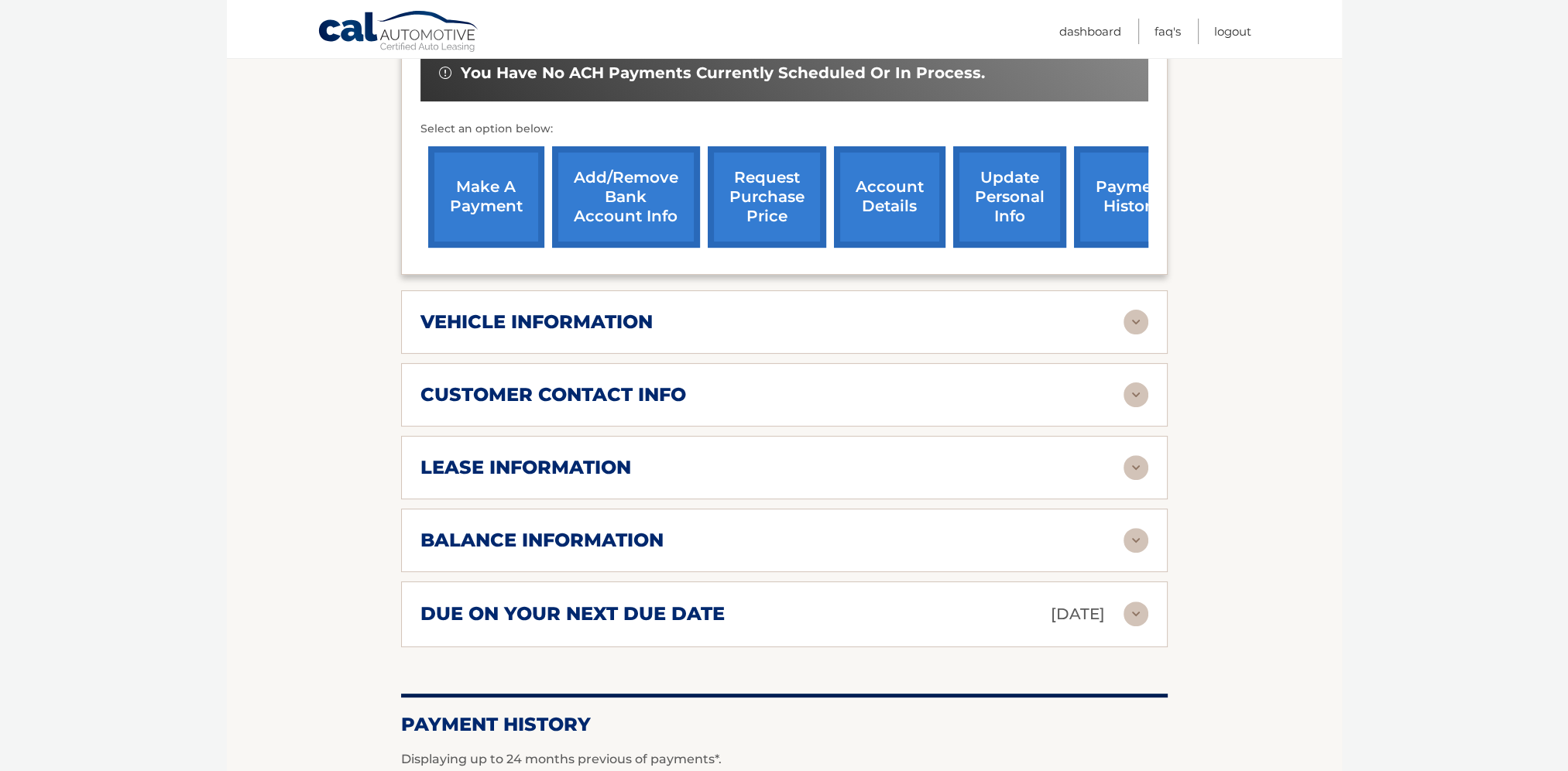
click at [1139, 327] on img at bounding box center [1136, 322] width 25 height 25
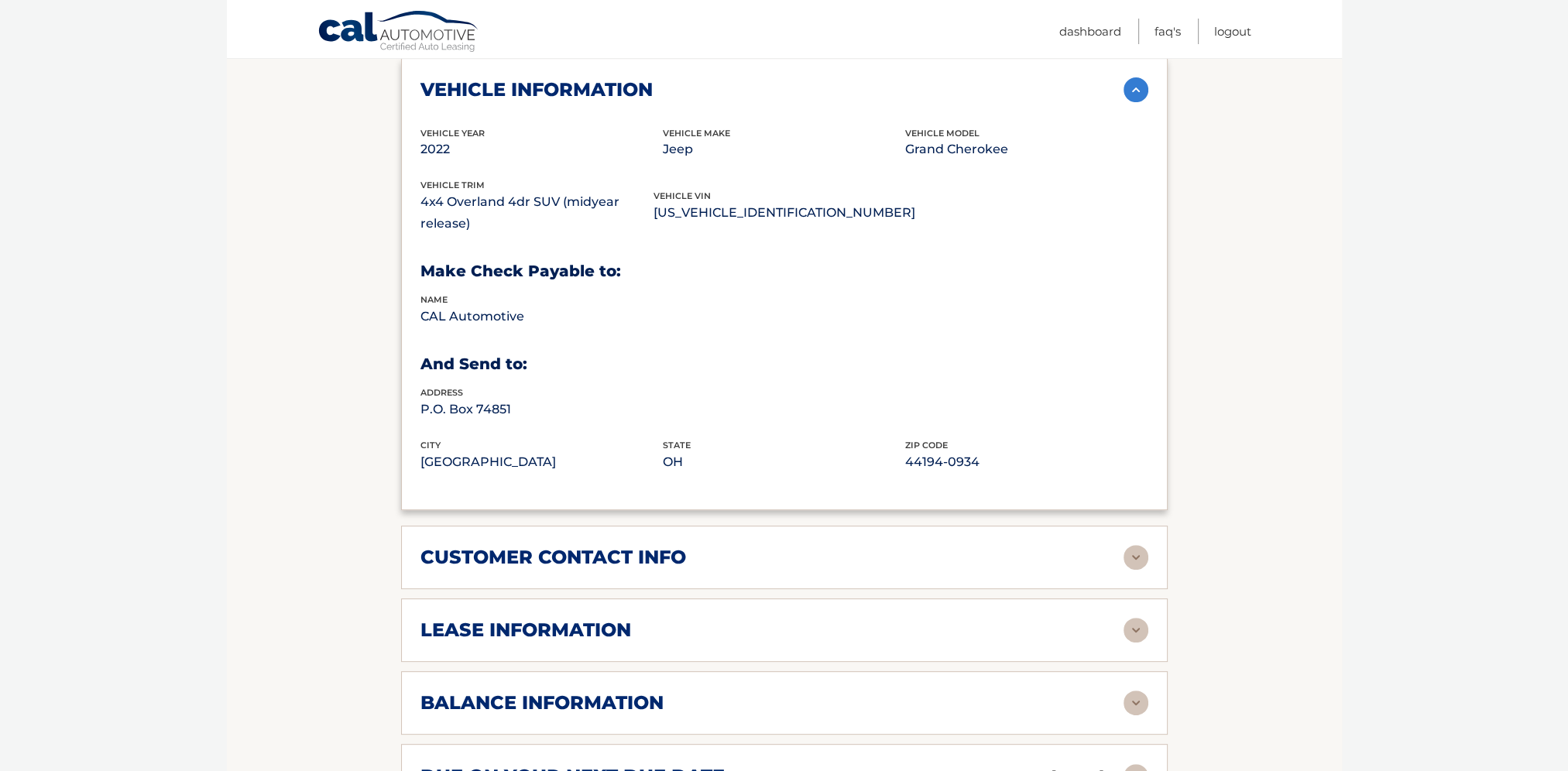
scroll to position [1007, 0]
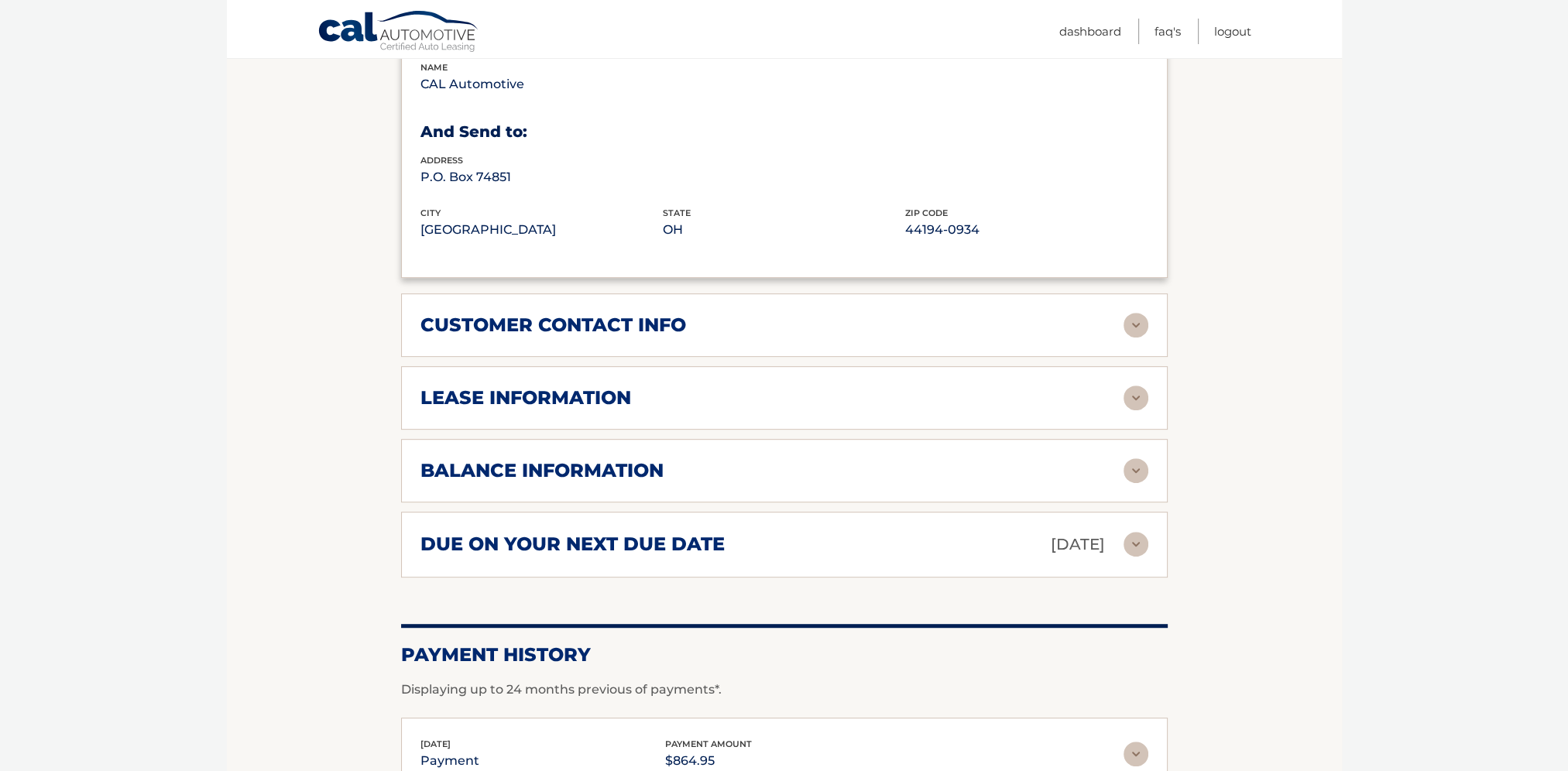
click at [1141, 329] on img at bounding box center [1136, 325] width 25 height 25
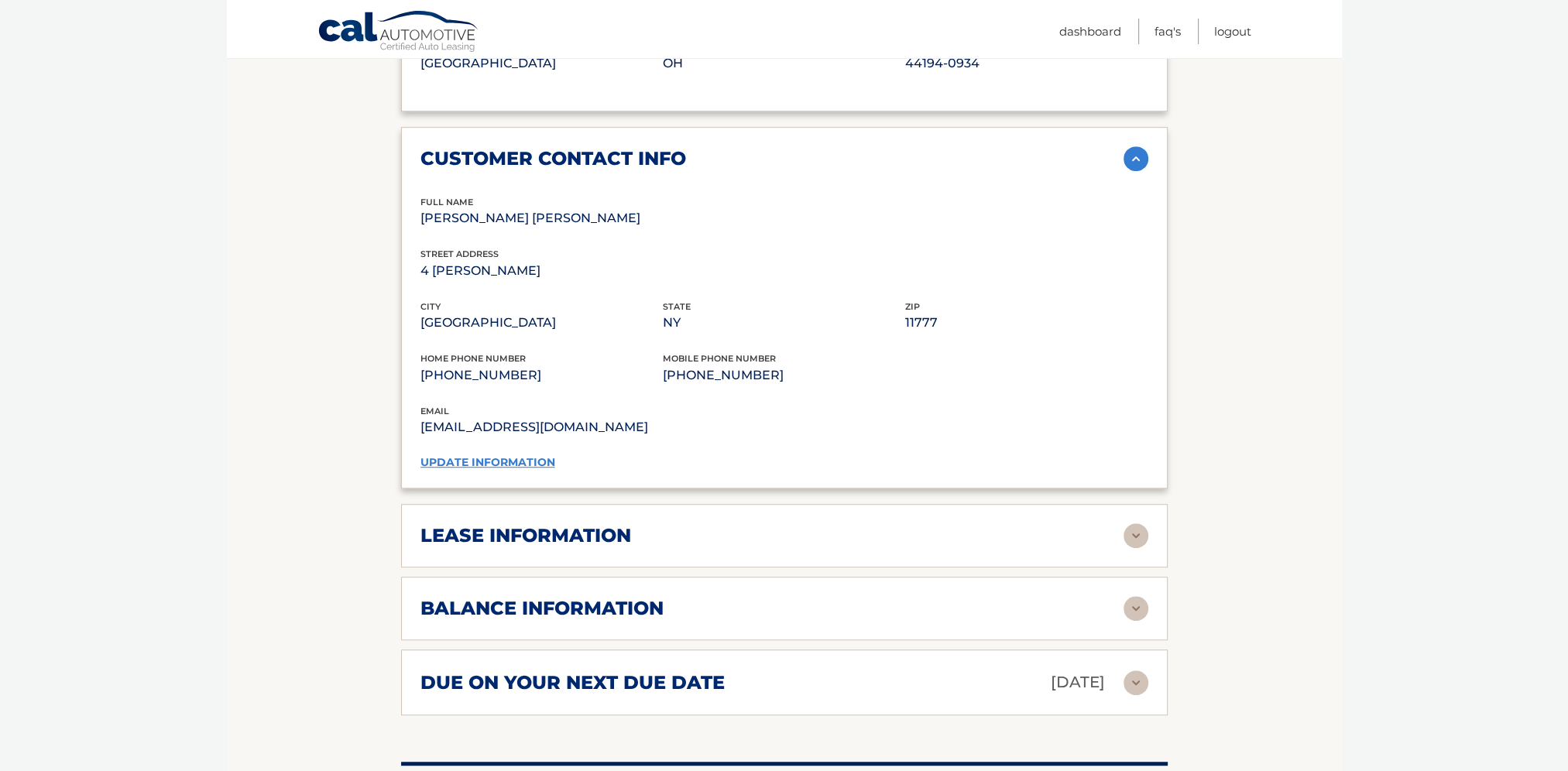
scroll to position [1239, 0]
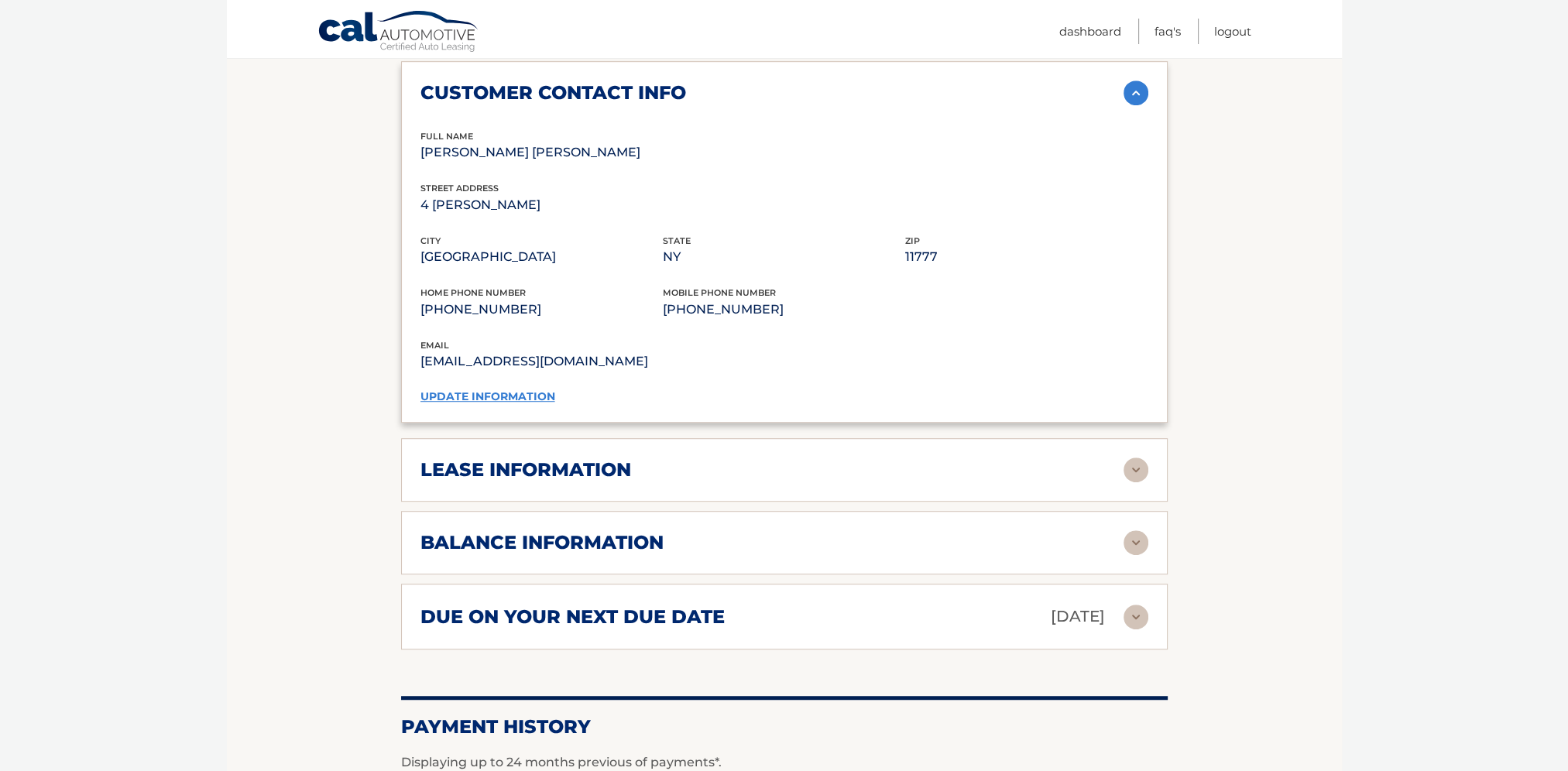
click at [1131, 471] on img at bounding box center [1136, 470] width 25 height 25
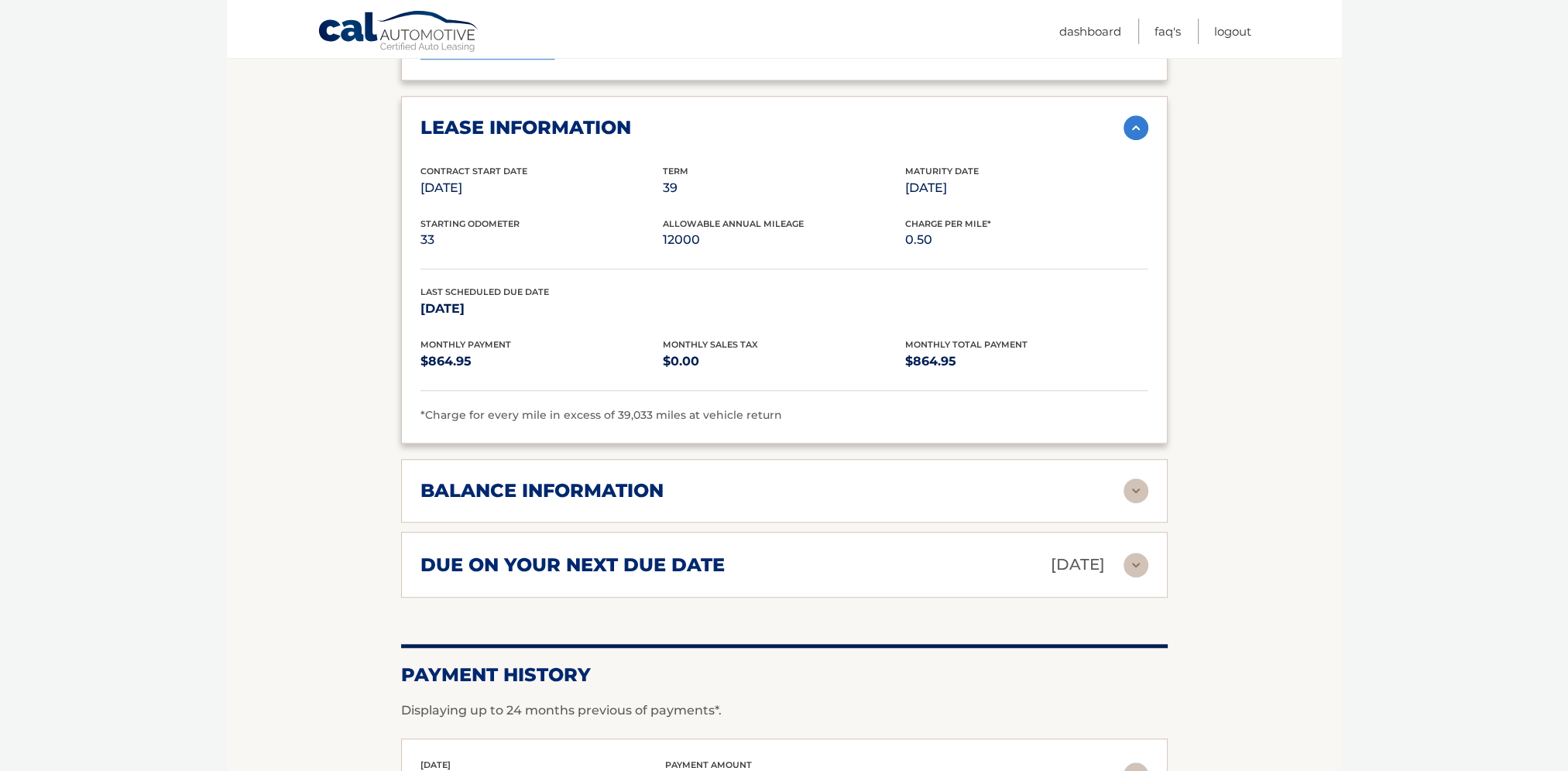
scroll to position [1626, 0]
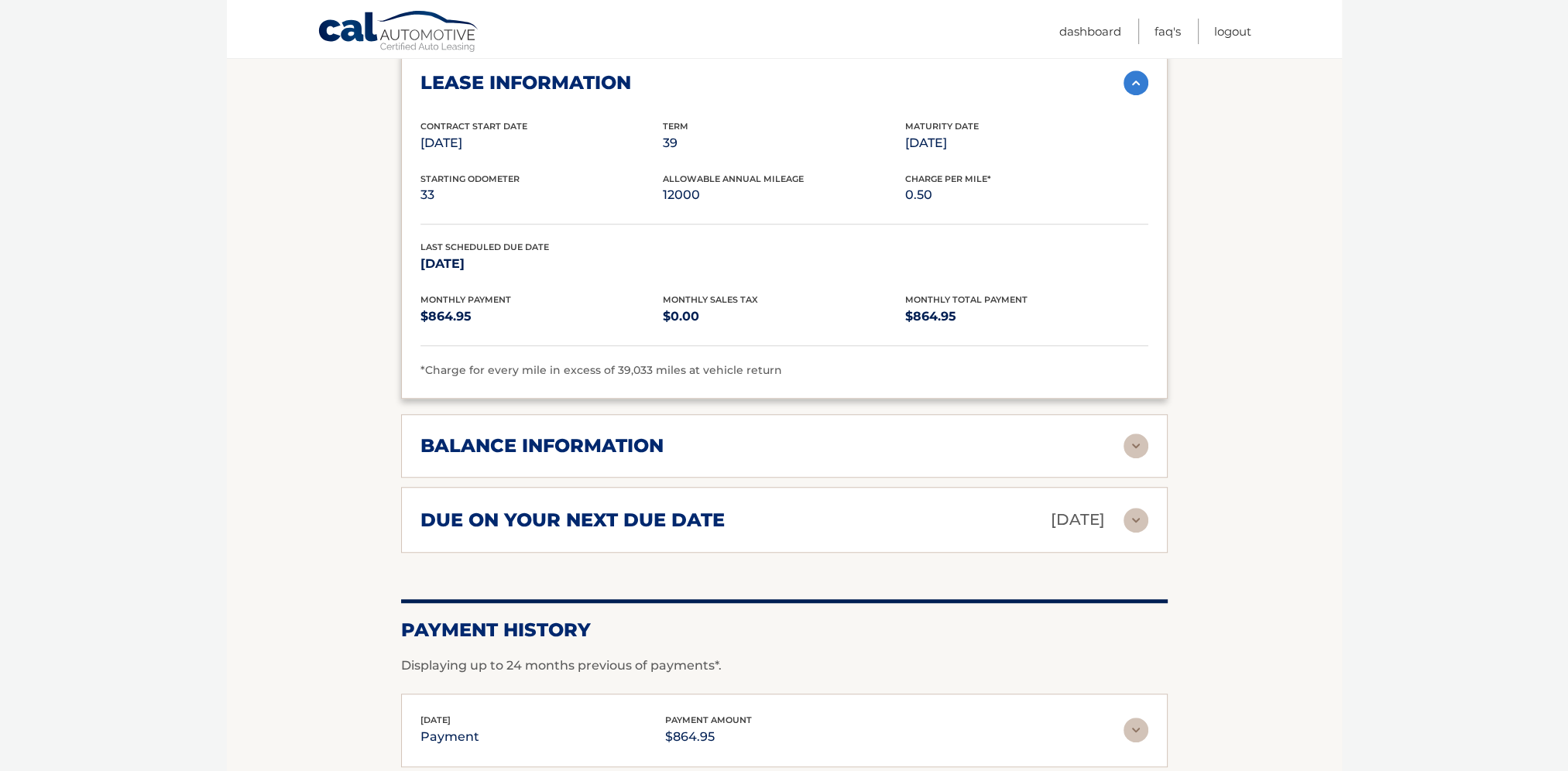
click at [1139, 442] on img at bounding box center [1136, 446] width 25 height 25
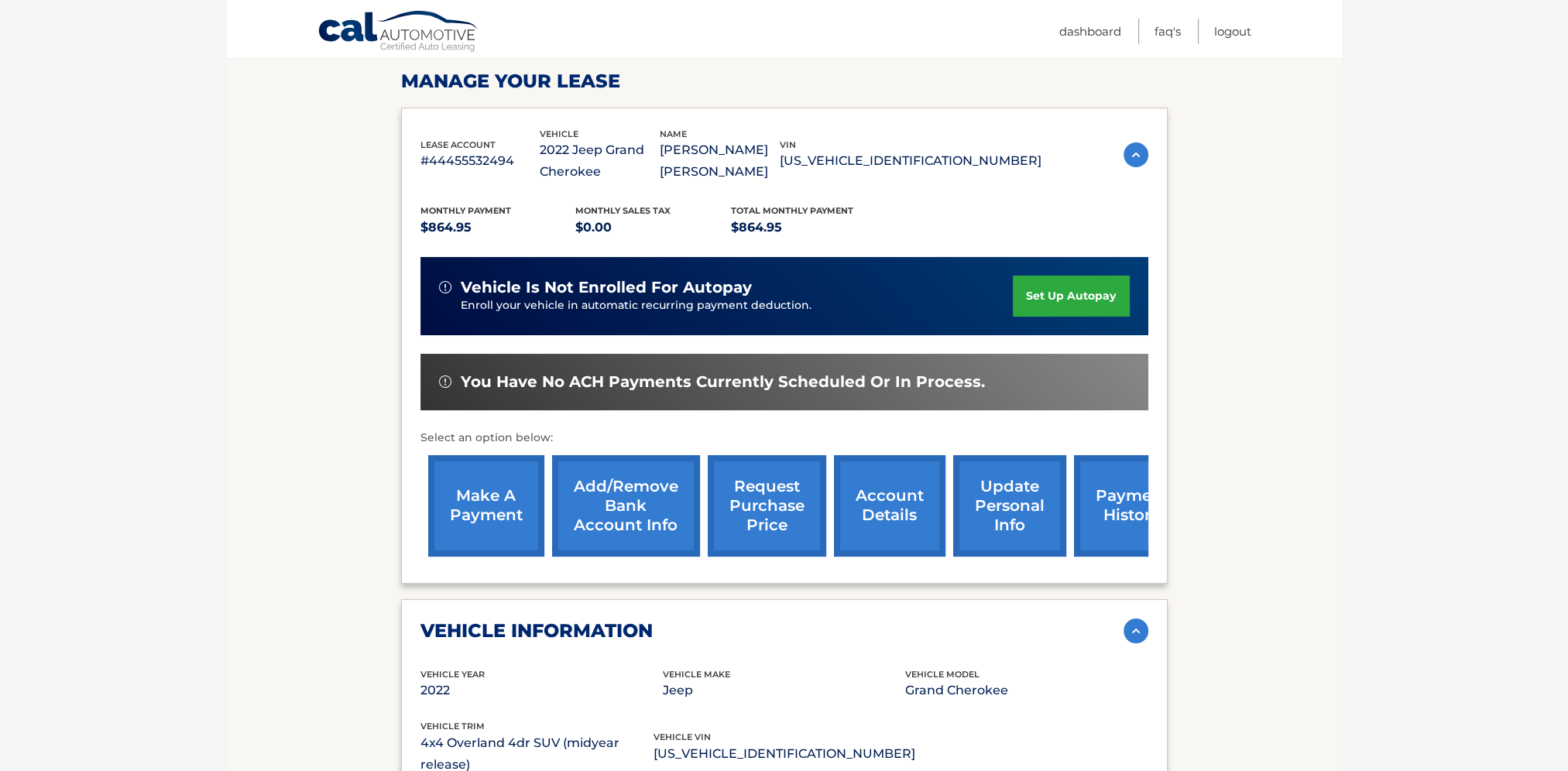
scroll to position [233, 0]
